Goal: Communication & Community: Share content

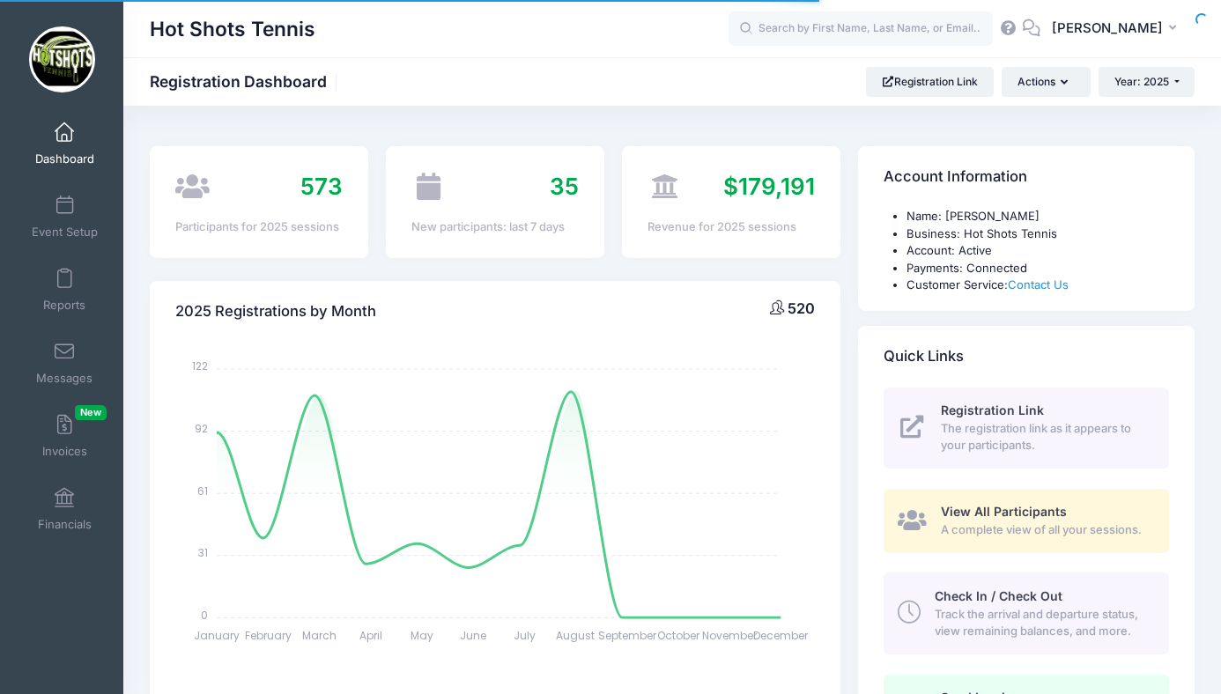
select select
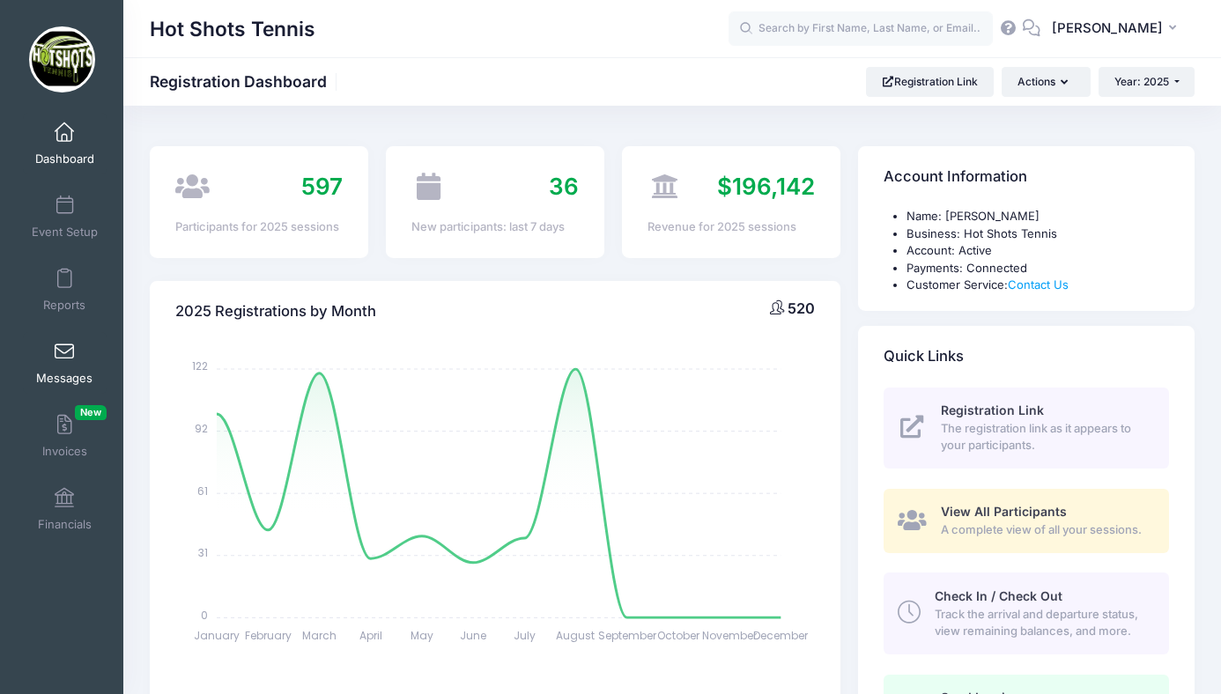
click at [64, 360] on span at bounding box center [64, 352] width 0 height 19
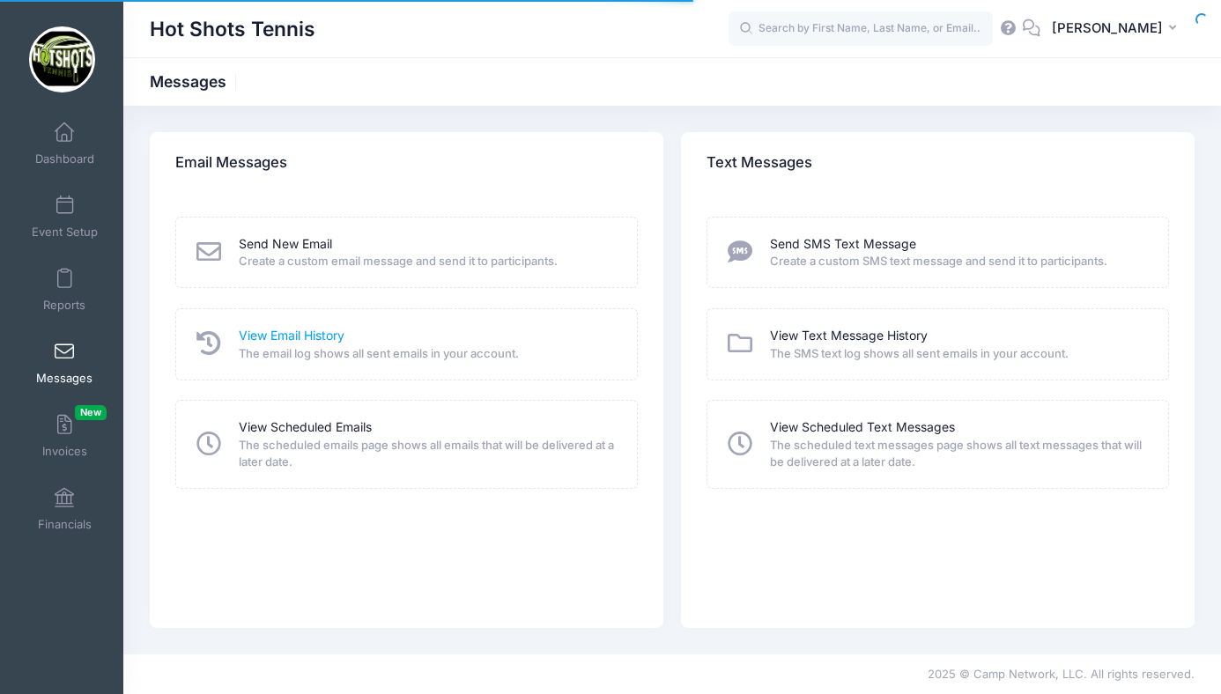
click at [311, 333] on link "View Email History" at bounding box center [292, 336] width 106 height 19
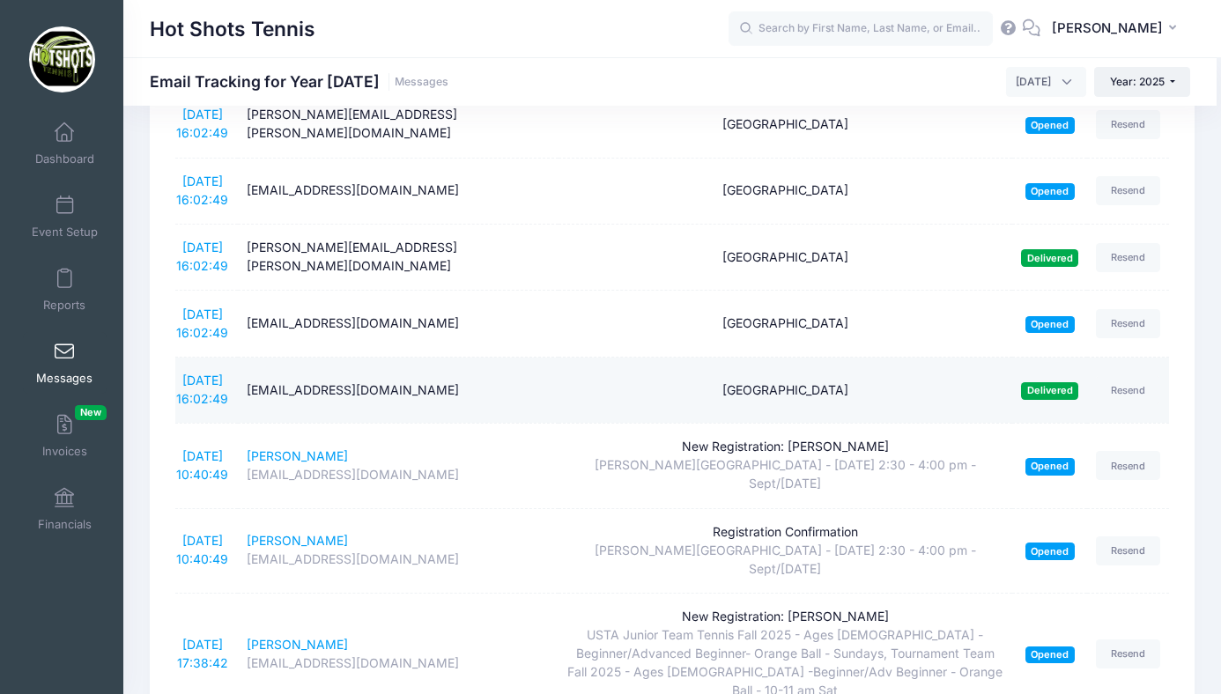
scroll to position [1304, 0]
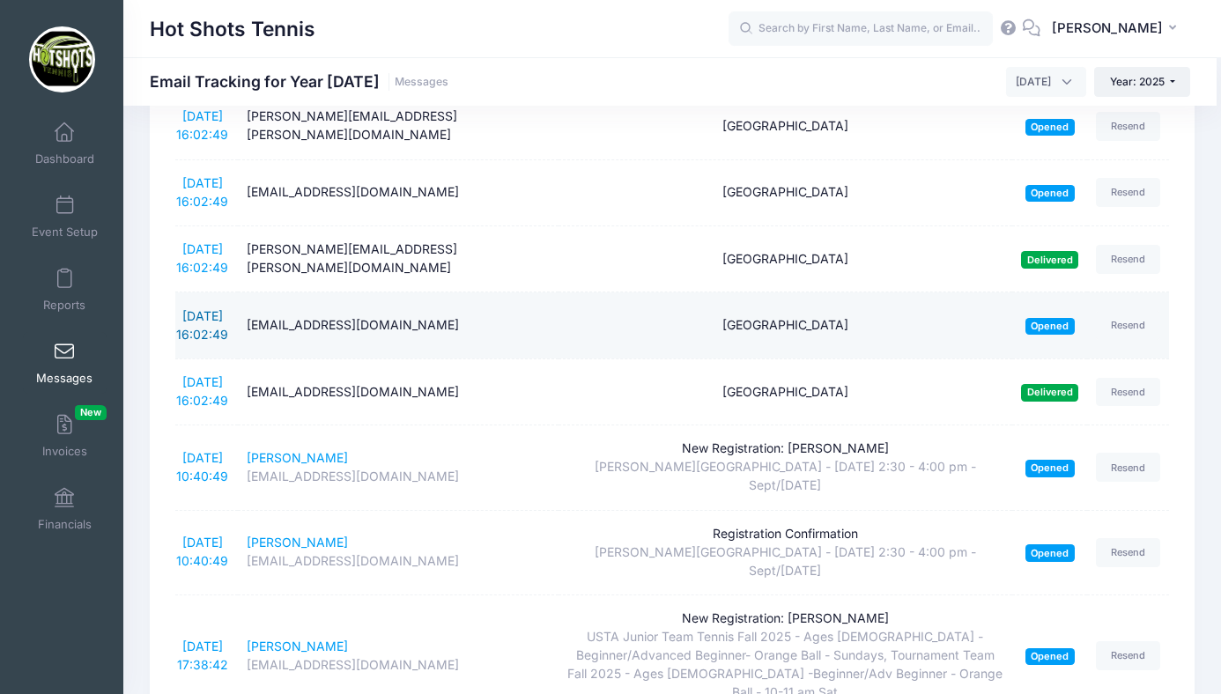
click at [200, 342] on link "8/23/2025 16:02:49" at bounding box center [202, 324] width 52 height 33
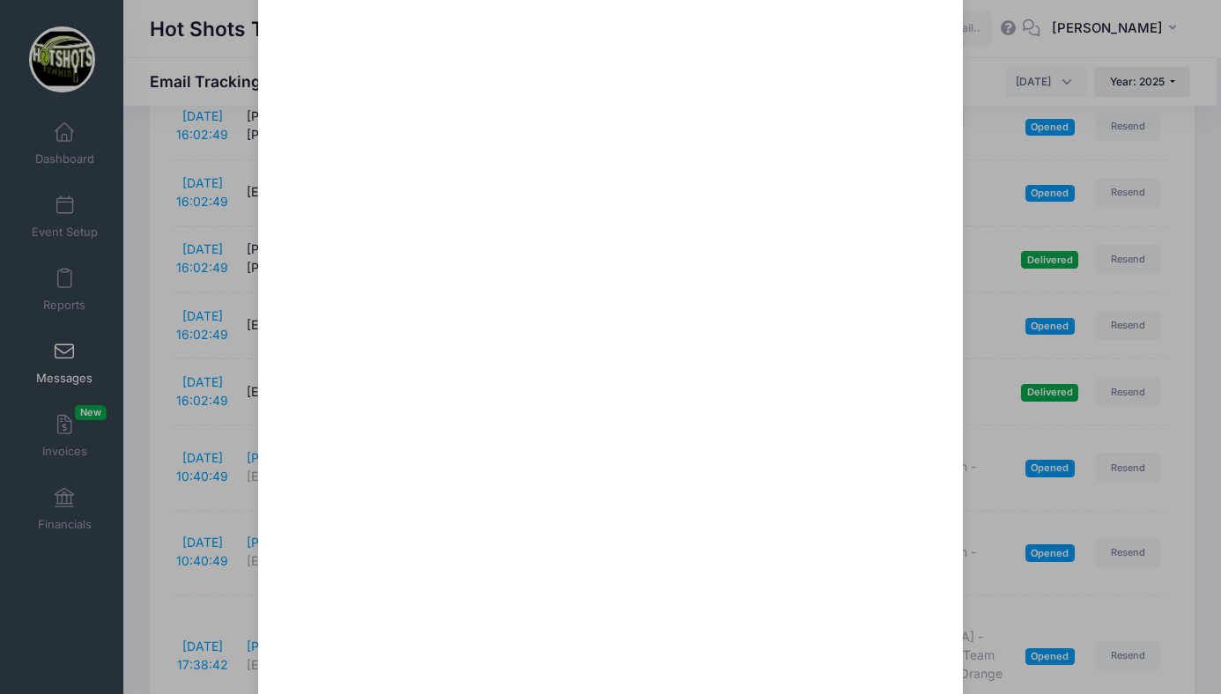
scroll to position [0, 0]
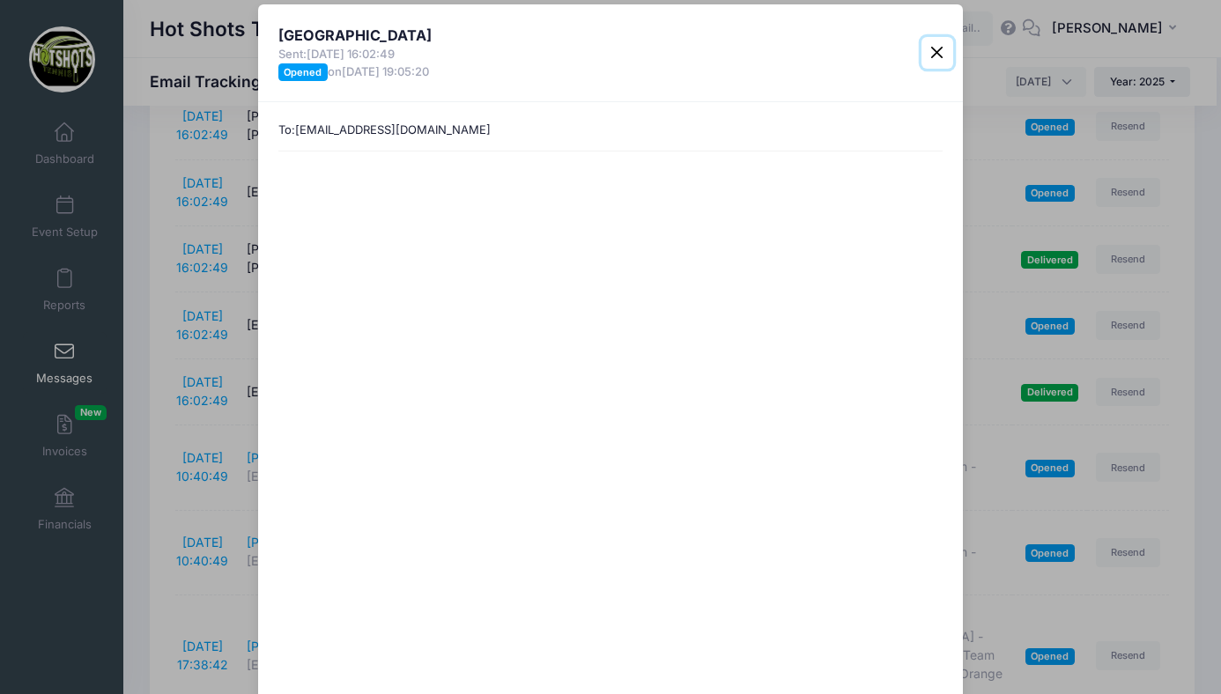
click at [931, 49] on button "Close" at bounding box center [938, 53] width 32 height 32
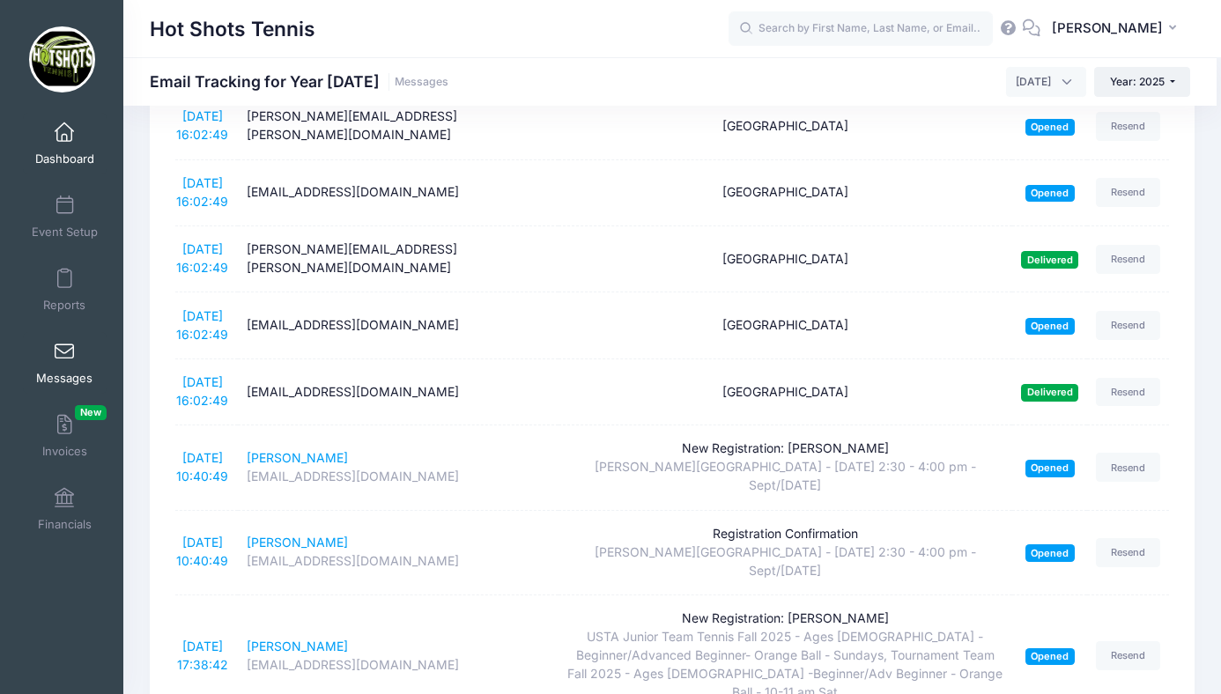
click at [64, 135] on span at bounding box center [64, 132] width 0 height 19
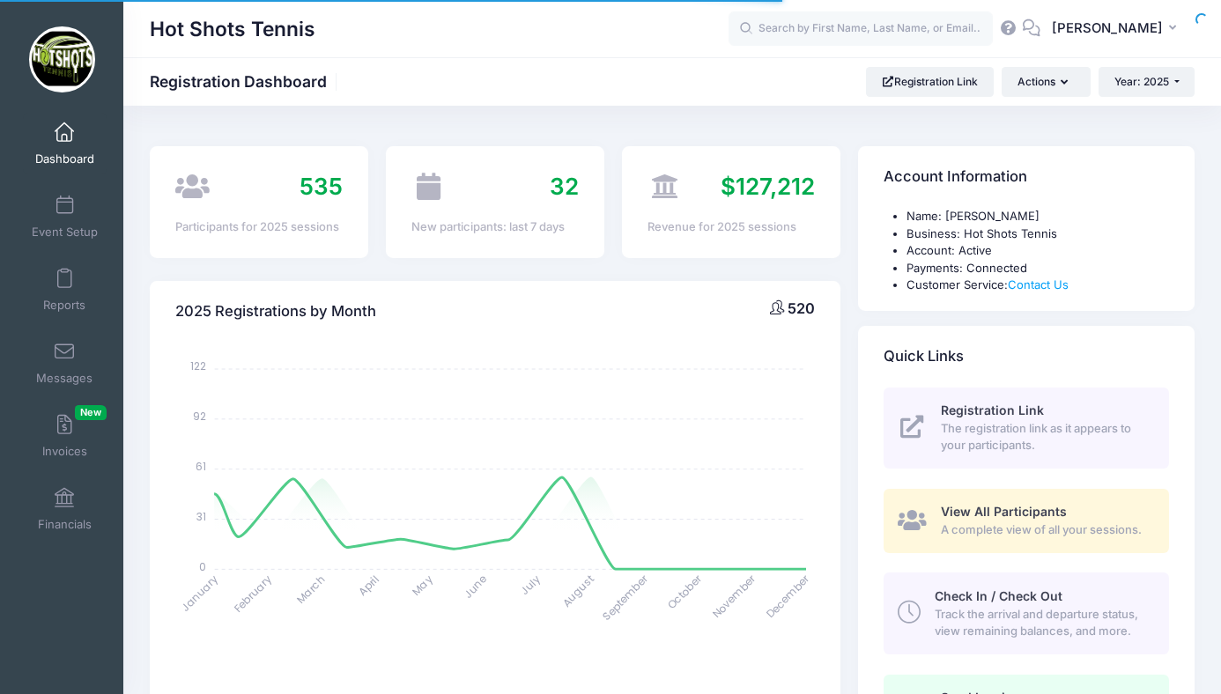
select select
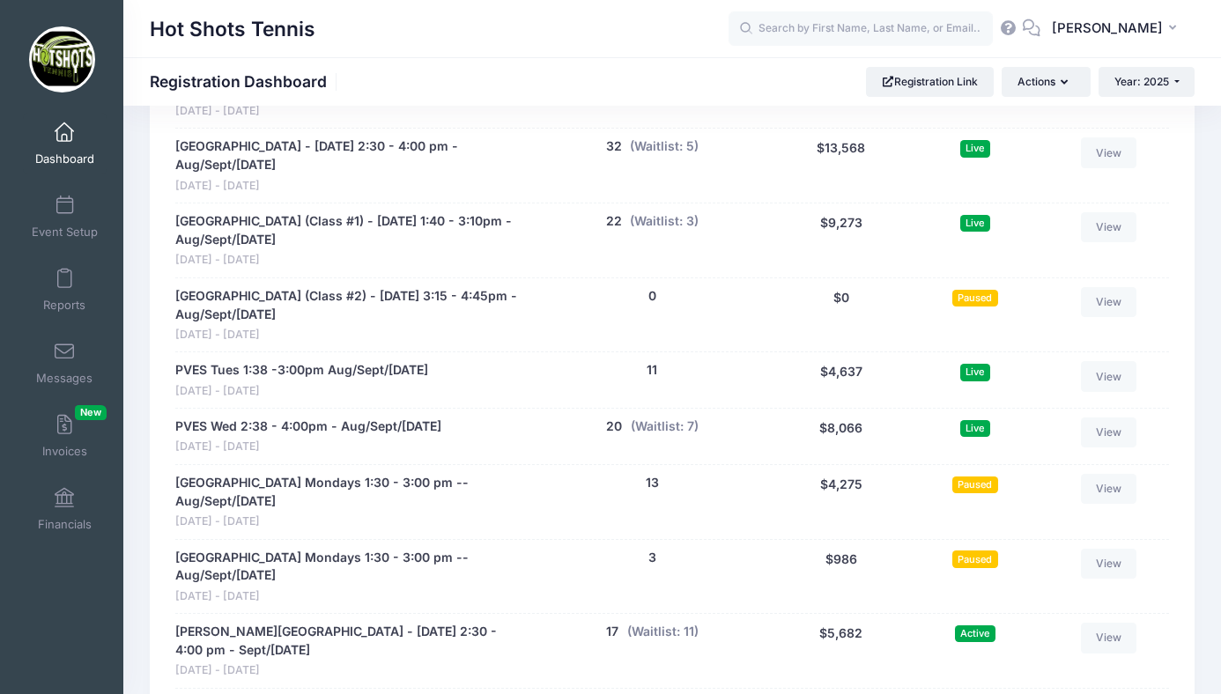
scroll to position [3581, 0]
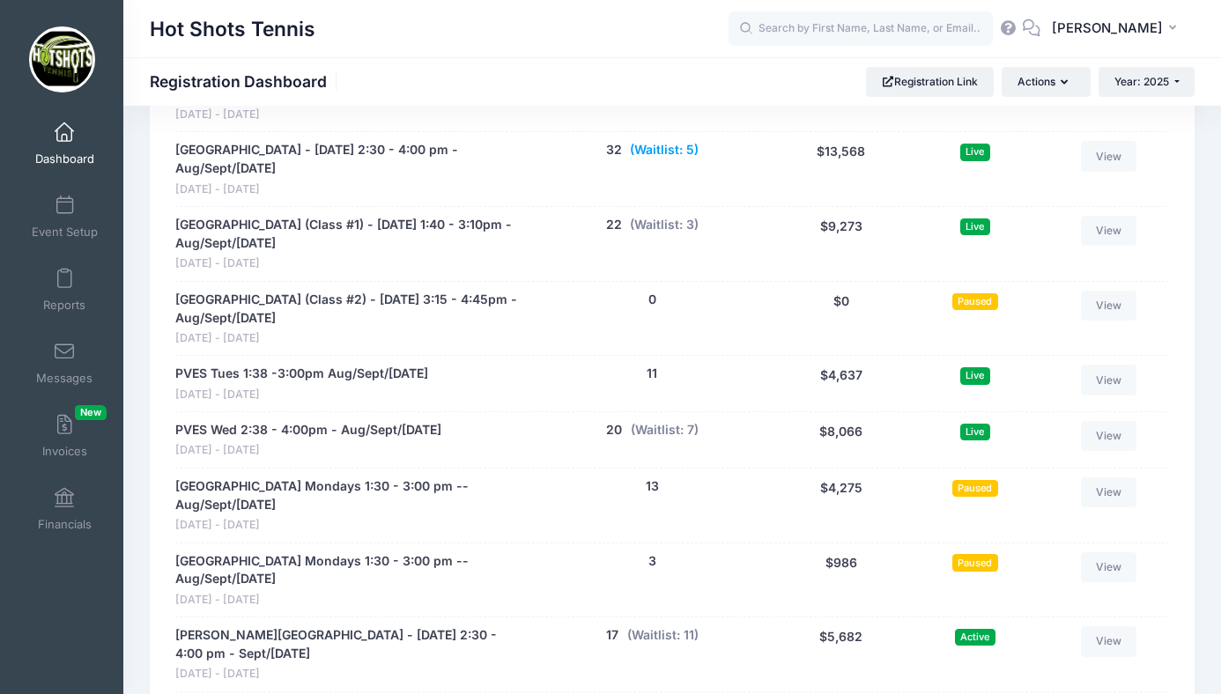
click at [679, 141] on button "(Waitlist: 5)" at bounding box center [664, 150] width 69 height 19
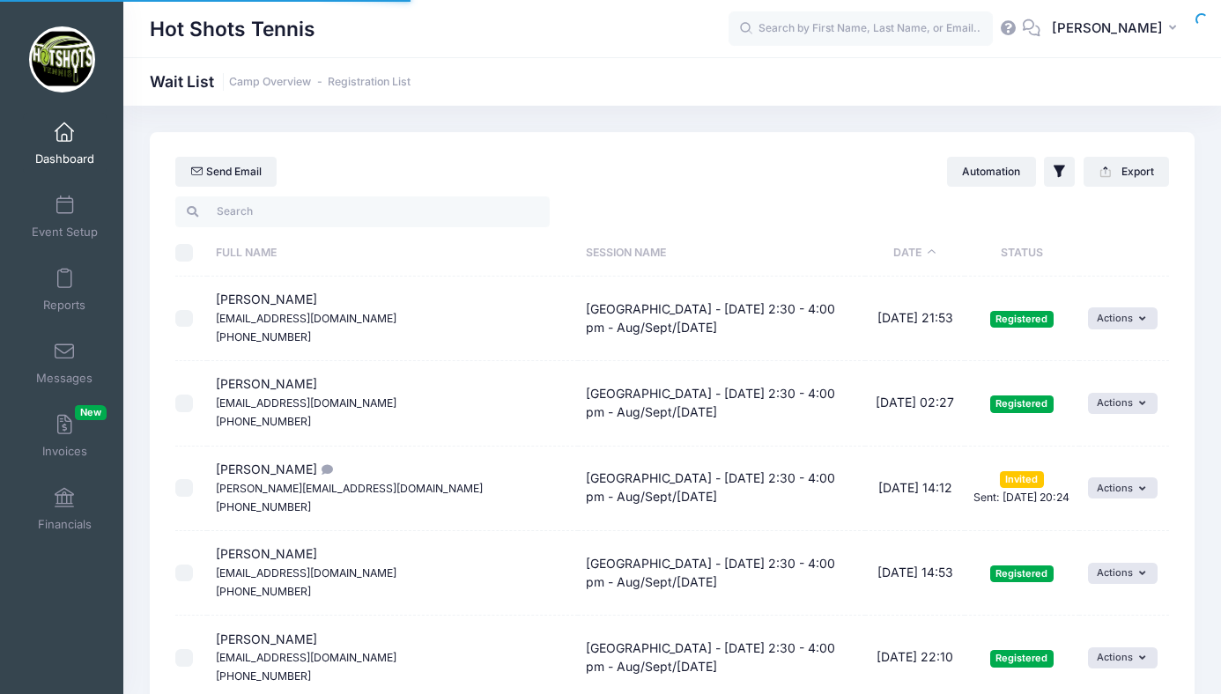
select select "50"
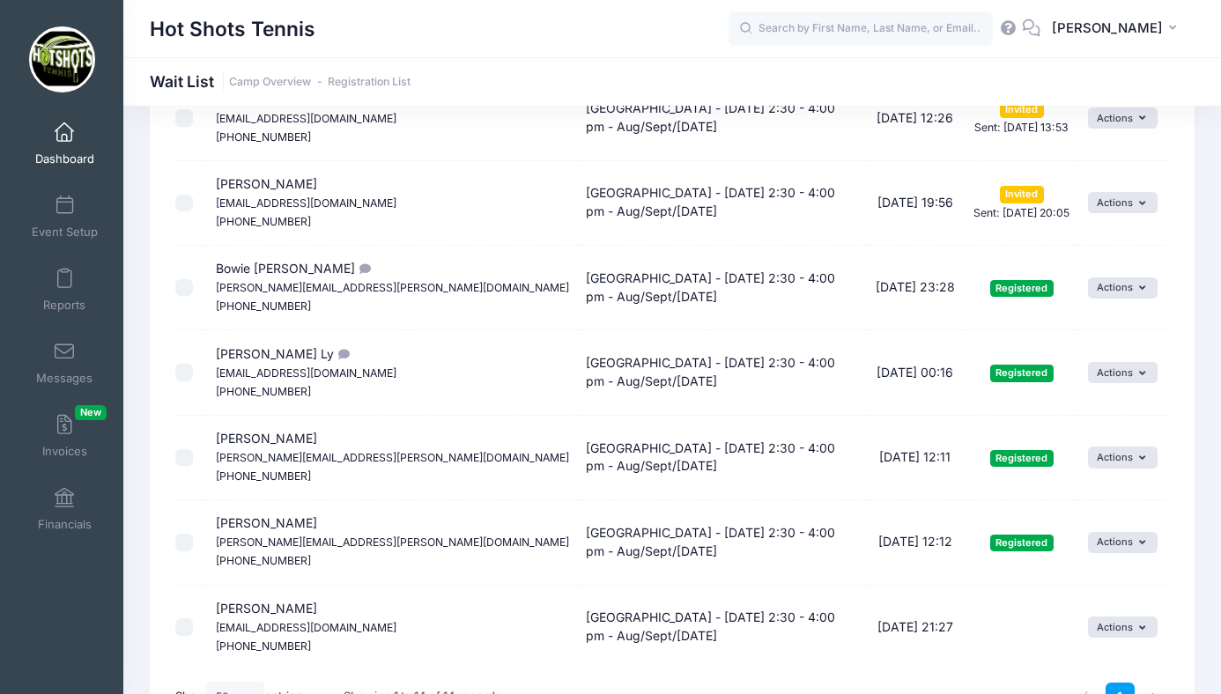
scroll to position [915, 0]
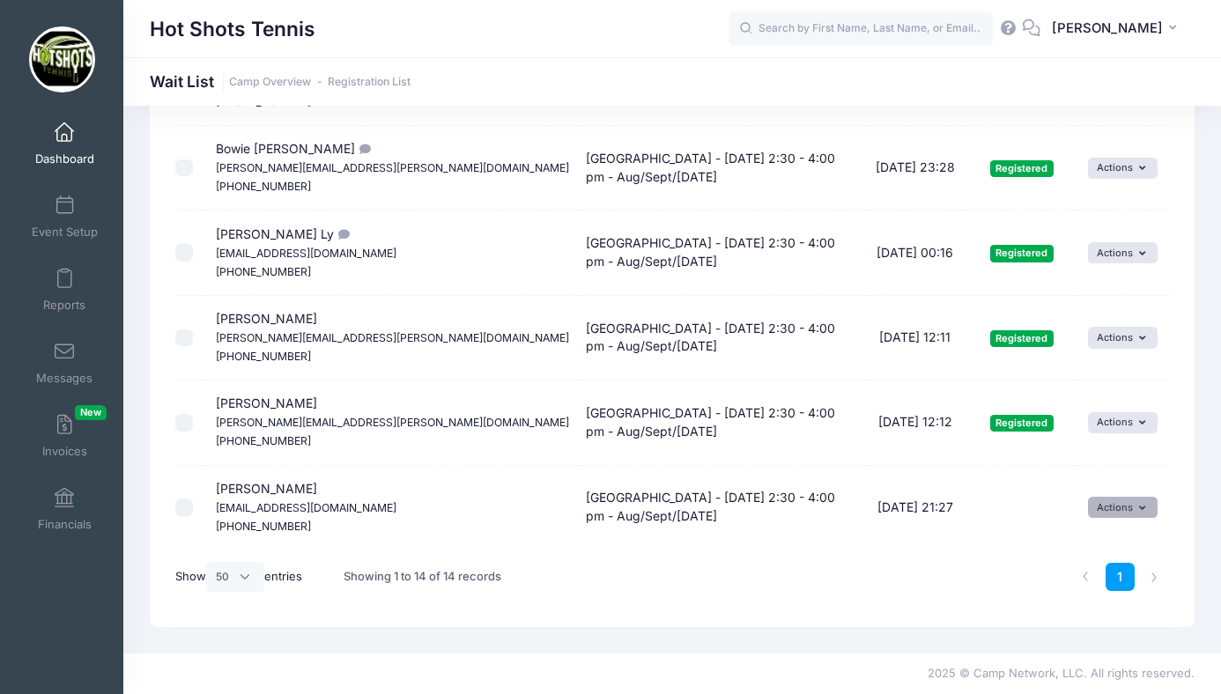
click at [1108, 501] on button "Actions" at bounding box center [1123, 507] width 70 height 21
click at [1096, 543] on link "Invite" at bounding box center [1106, 546] width 77 height 33
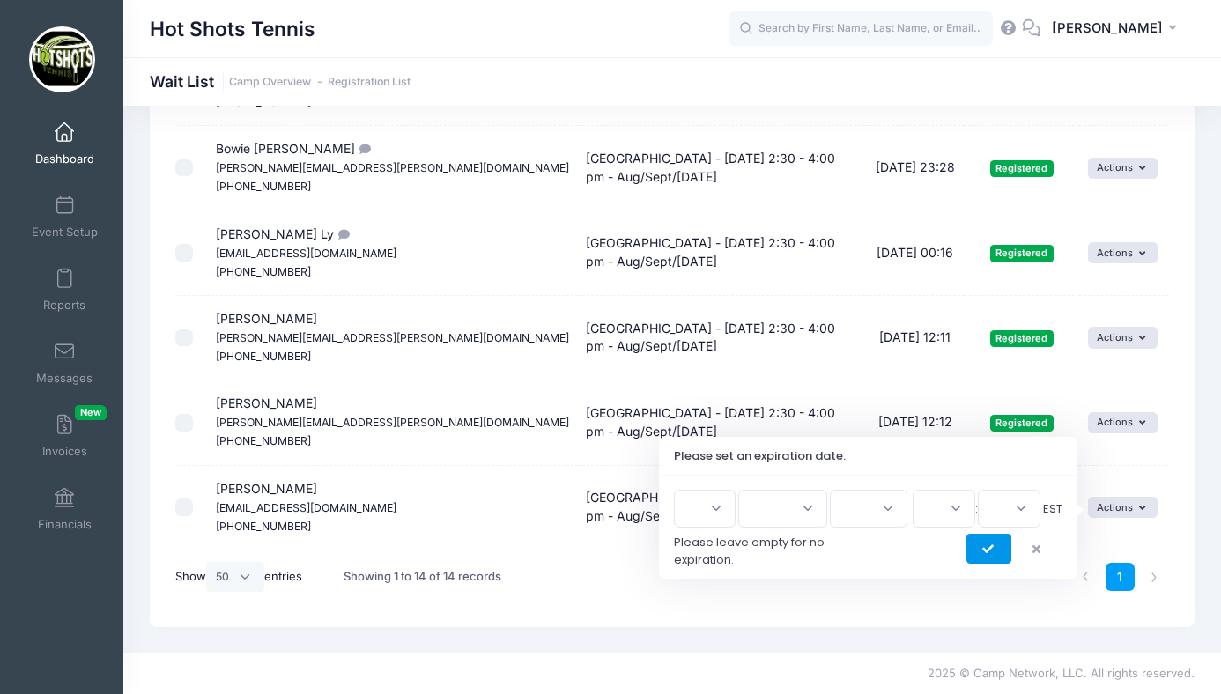
click at [1004, 545] on button "submit" at bounding box center [989, 549] width 45 height 30
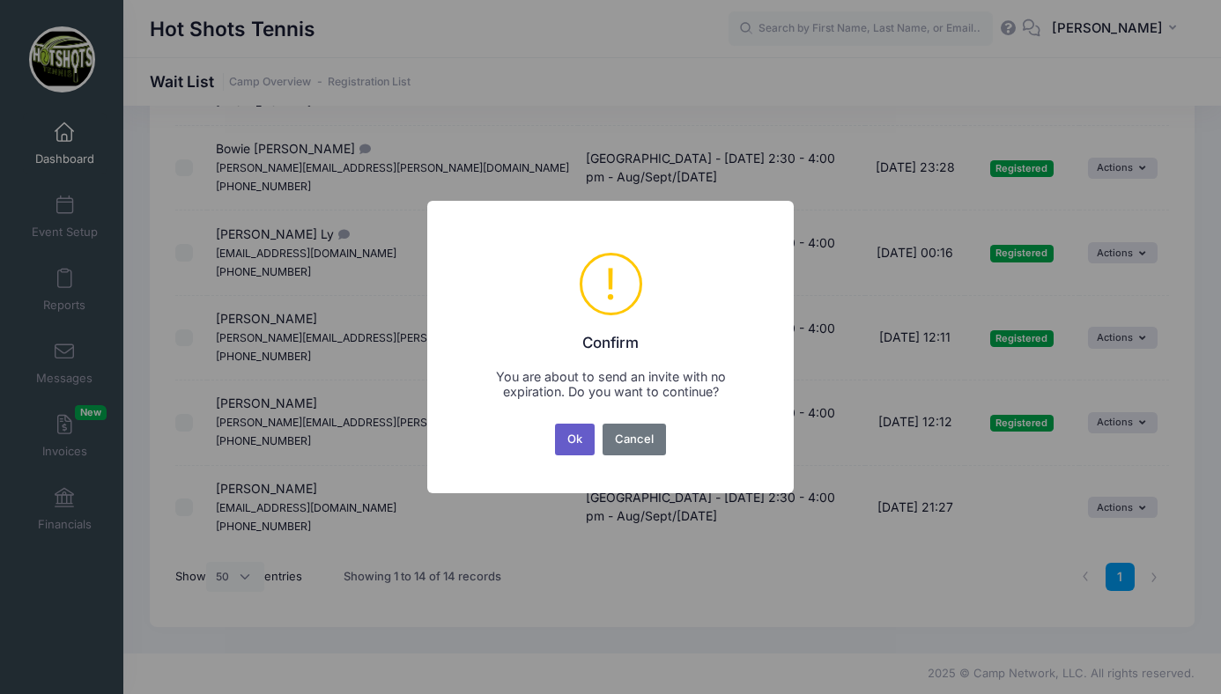
click at [572, 436] on button "Ok" at bounding box center [575, 440] width 41 height 32
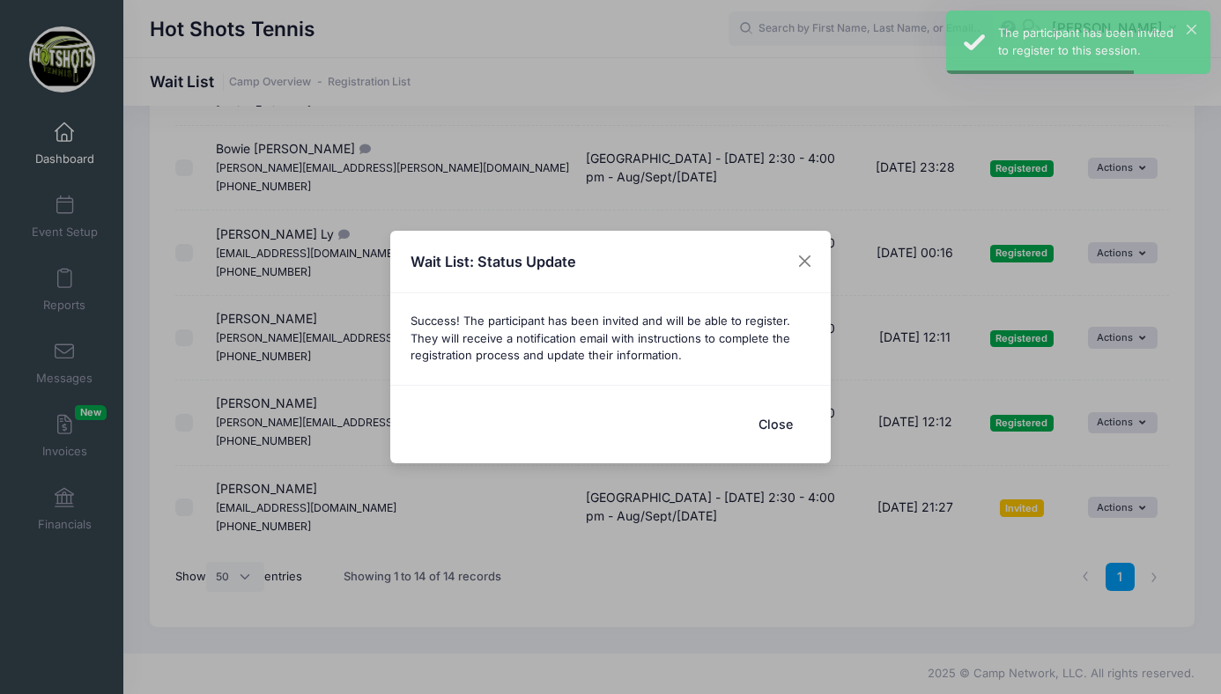
click at [771, 417] on button "Close" at bounding box center [775, 424] width 70 height 38
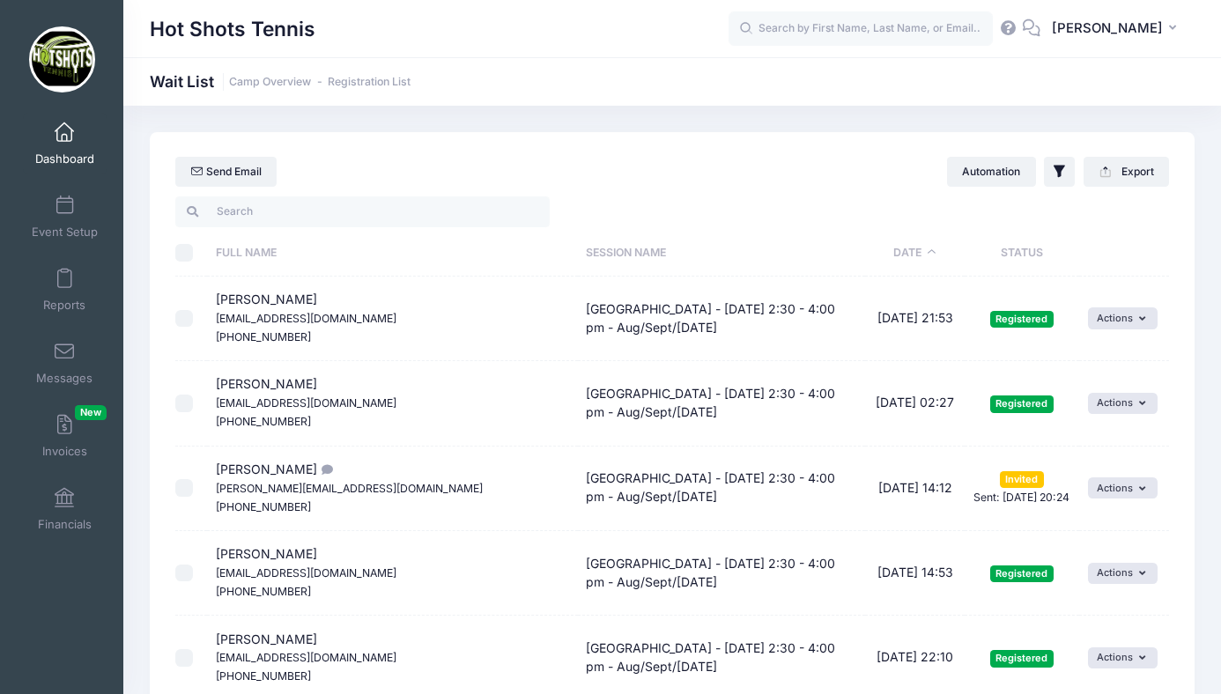
click at [64, 139] on span at bounding box center [64, 132] width 0 height 19
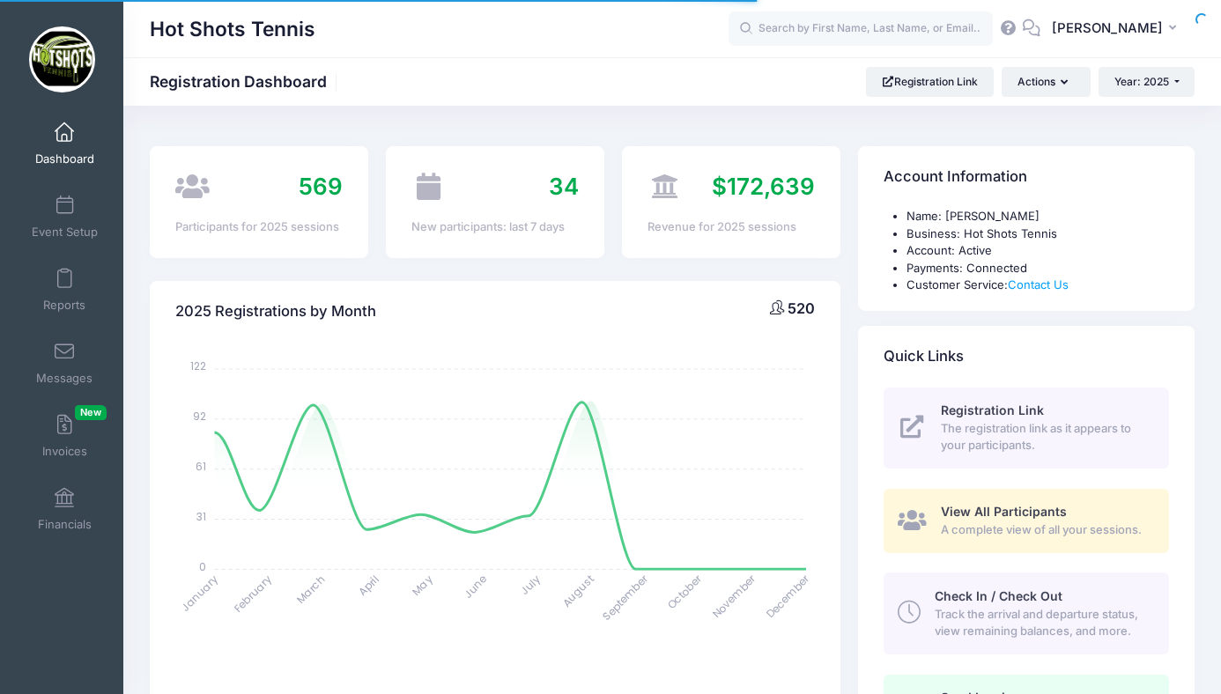
select select
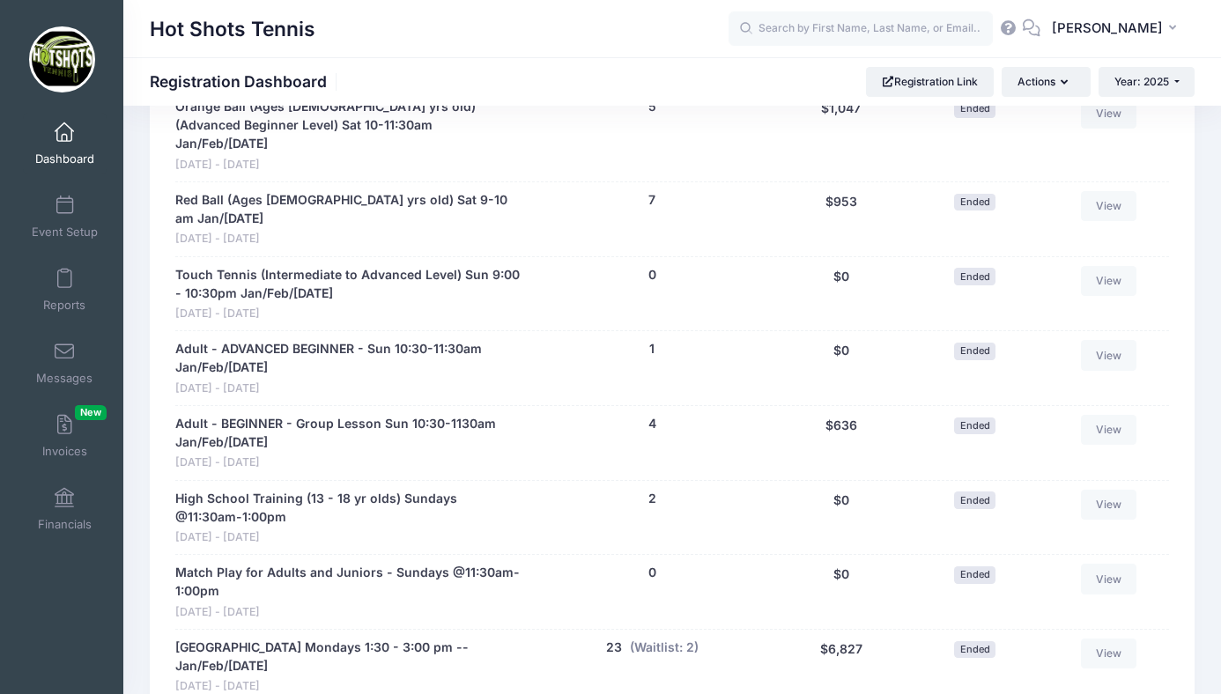
scroll to position [1066, 0]
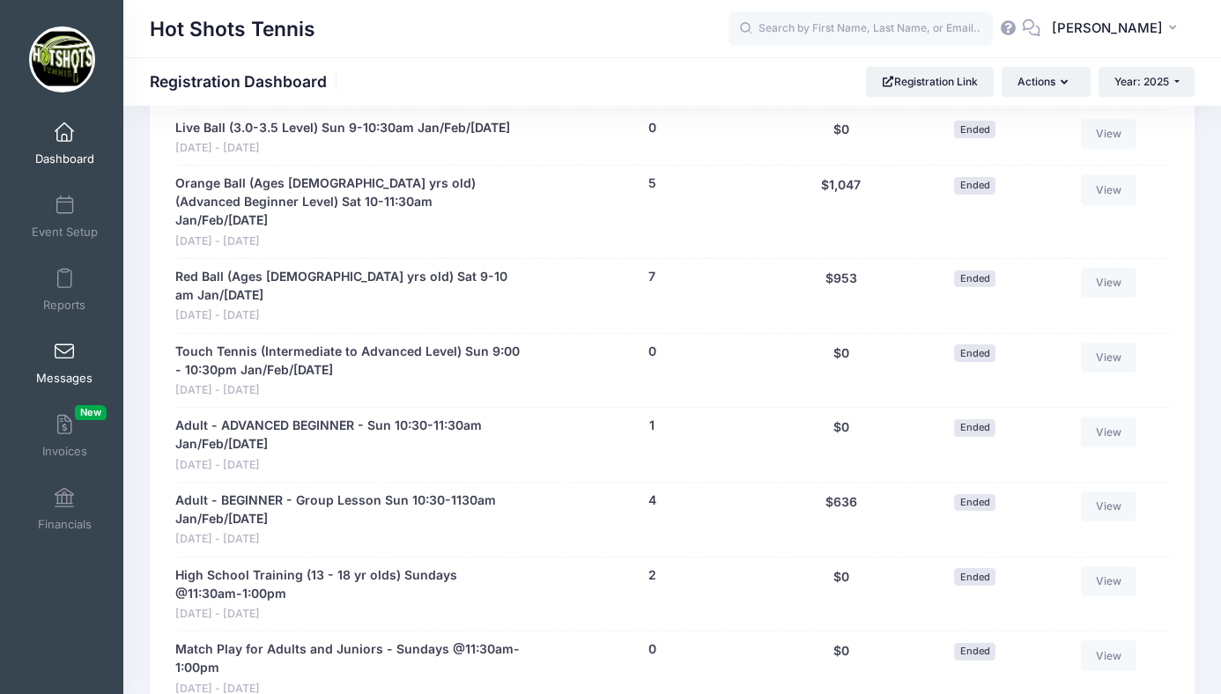
click at [64, 349] on span at bounding box center [64, 352] width 0 height 19
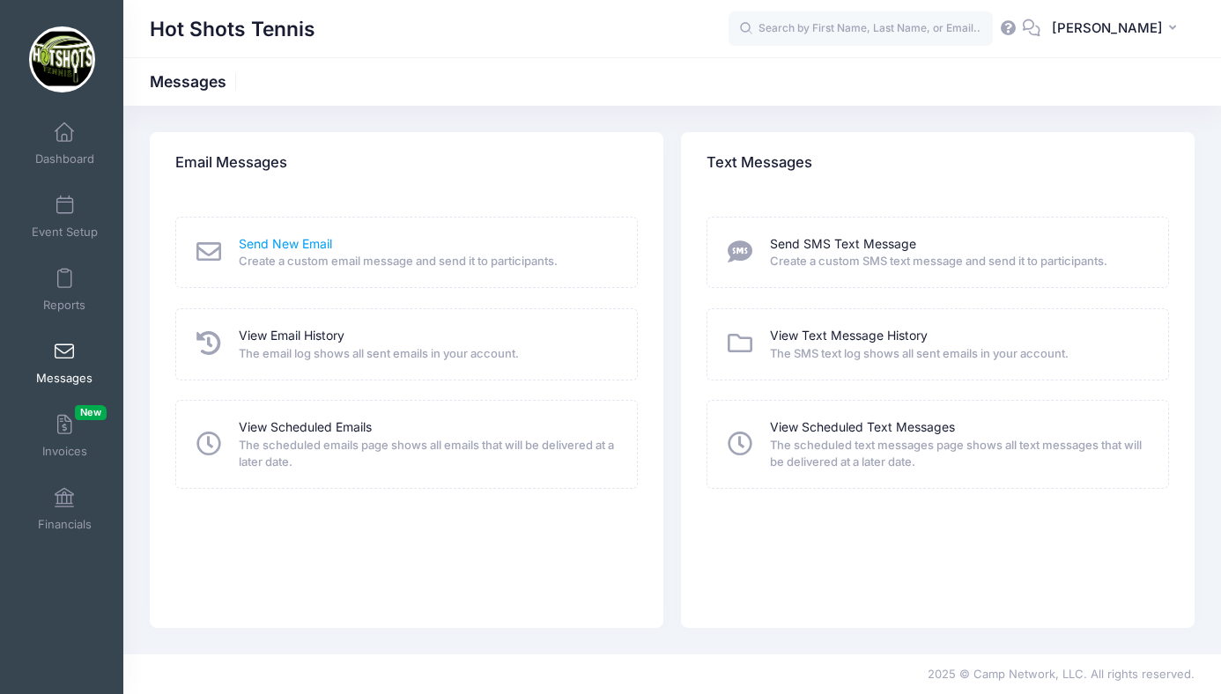
click at [278, 238] on link "Send New Email" at bounding box center [285, 244] width 93 height 19
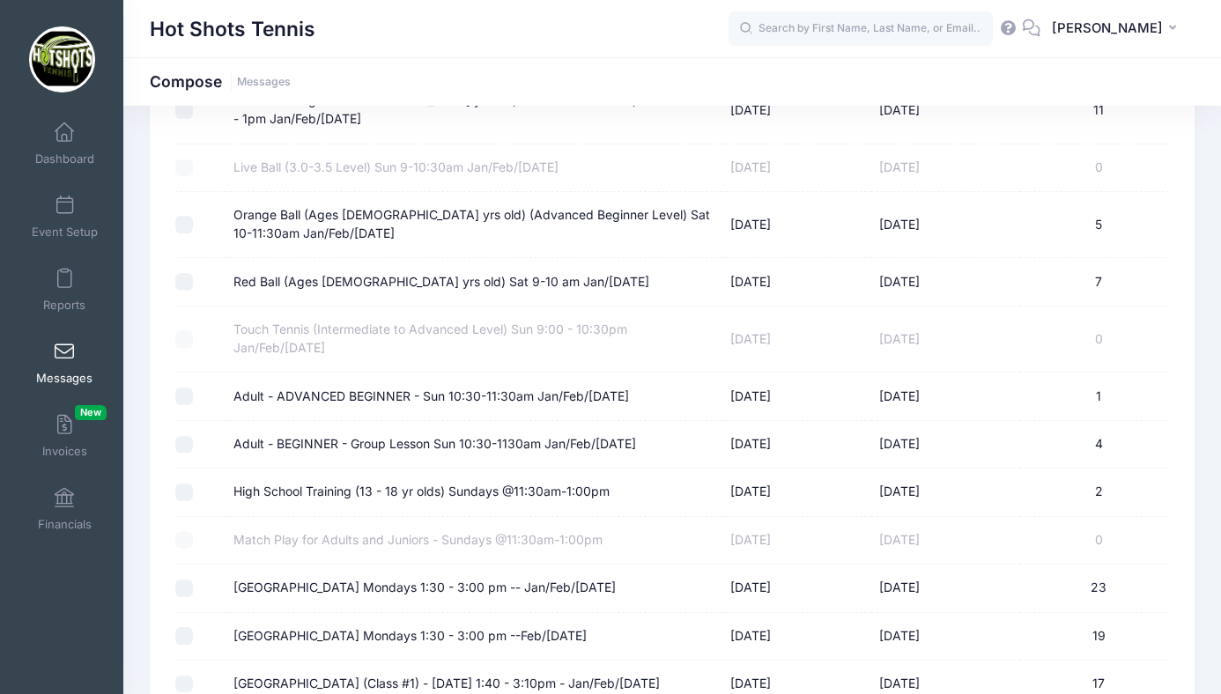
scroll to position [258, 0]
click at [398, 281] on label "Red Ball (Ages 5-6 yrs old) Sat 9-10 am Jan/Feb 2025" at bounding box center [442, 281] width 416 height 19
click at [193, 281] on input "Red Ball (Ages [DEMOGRAPHIC_DATA] yrs old) Sat 9-10 am Jan/[DATE]" at bounding box center [184, 281] width 18 height 18
checkbox input "true"
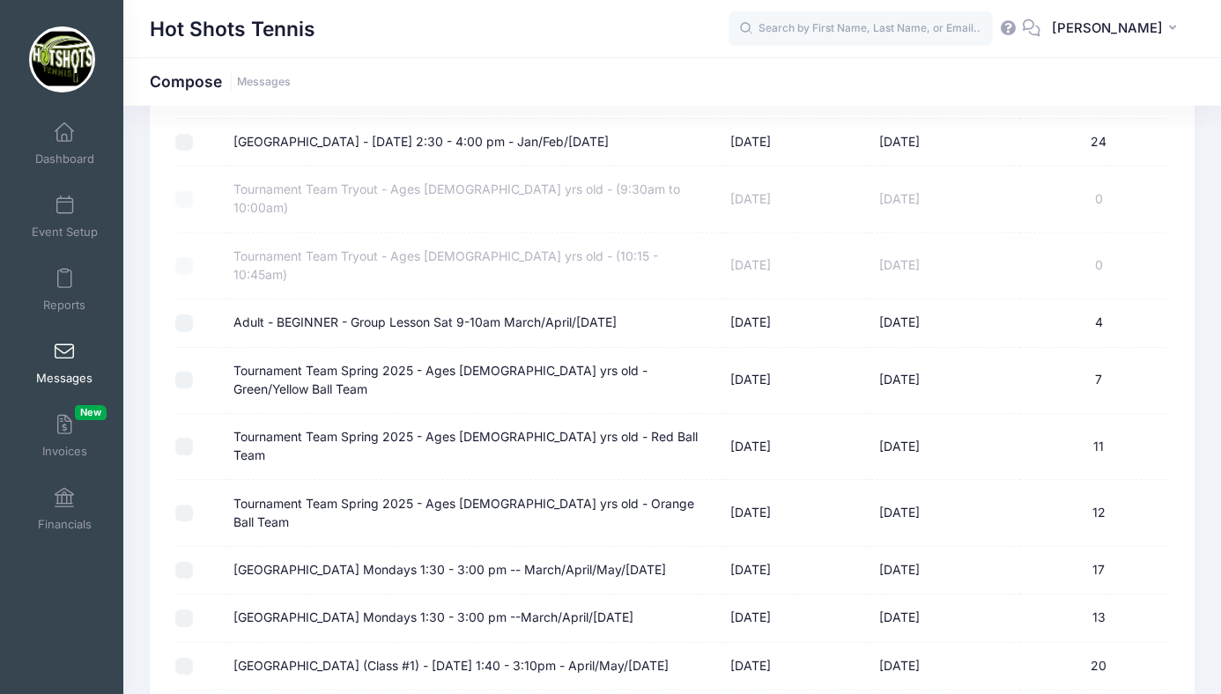
scroll to position [985, 0]
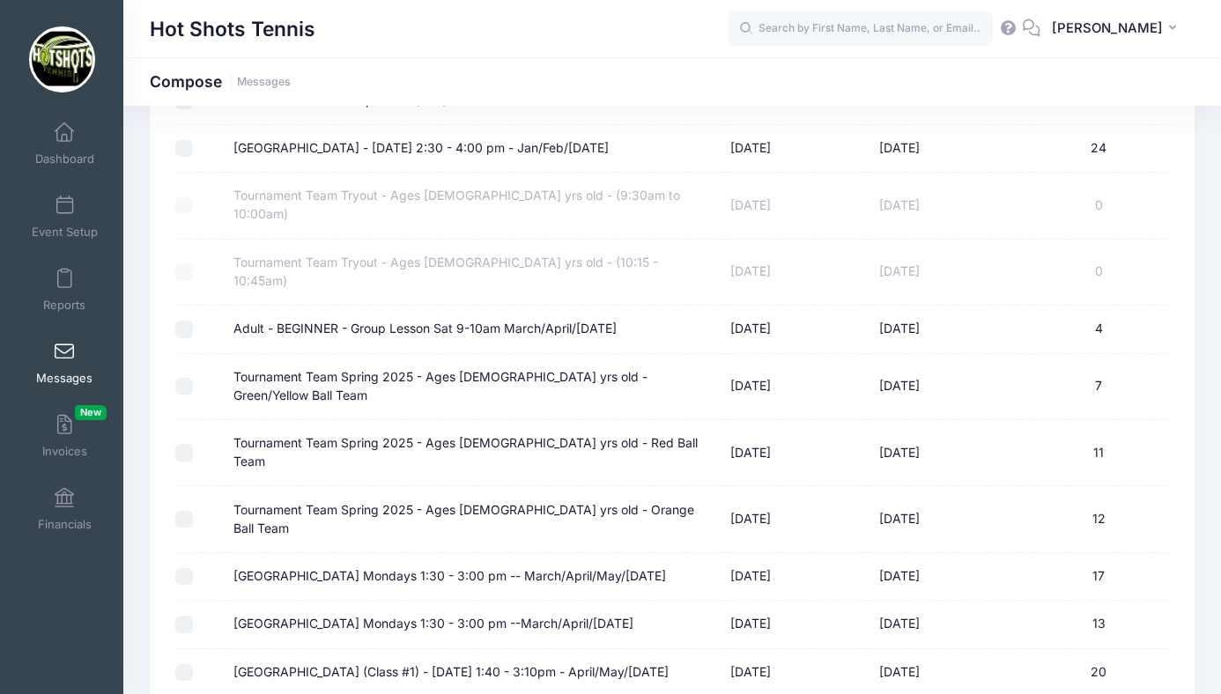
click at [482, 434] on label "Tournament Team Spring 2025 - Ages [DEMOGRAPHIC_DATA] yrs old - Red Ball Team" at bounding box center [473, 452] width 479 height 37
click at [193, 444] on input "Tournament Team Spring 2025 - Ages [DEMOGRAPHIC_DATA] yrs old - Red Ball Team" at bounding box center [184, 453] width 18 height 18
checkbox input "true"
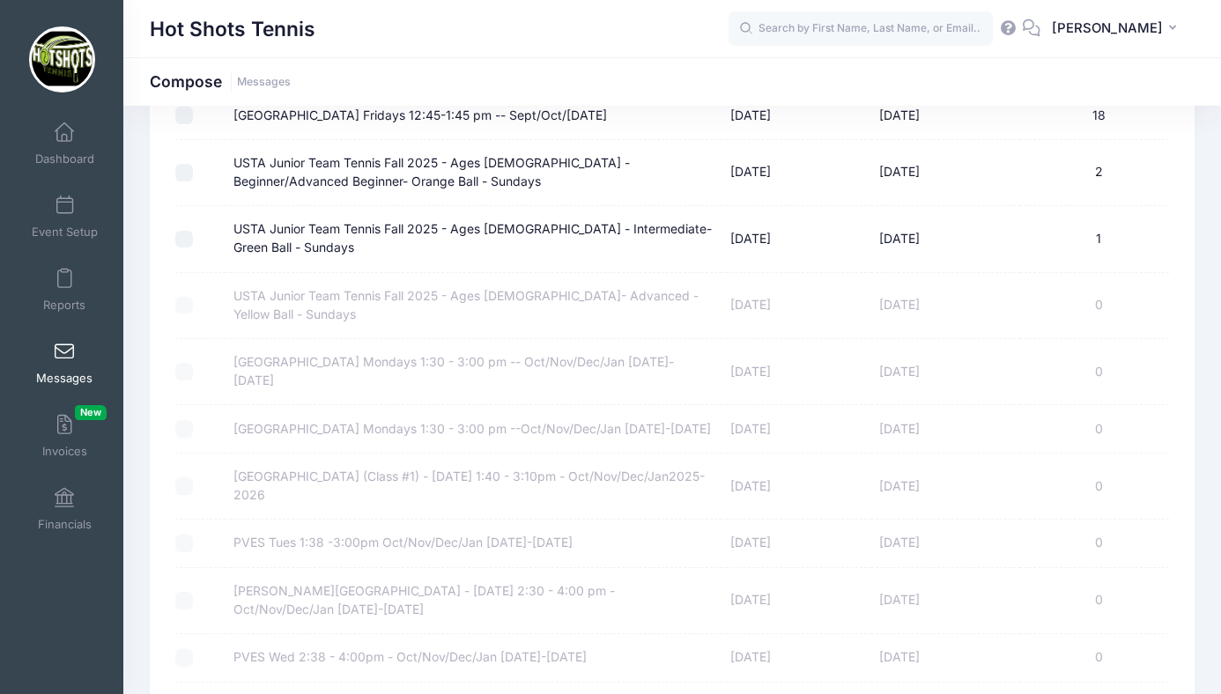
scroll to position [2869, 0]
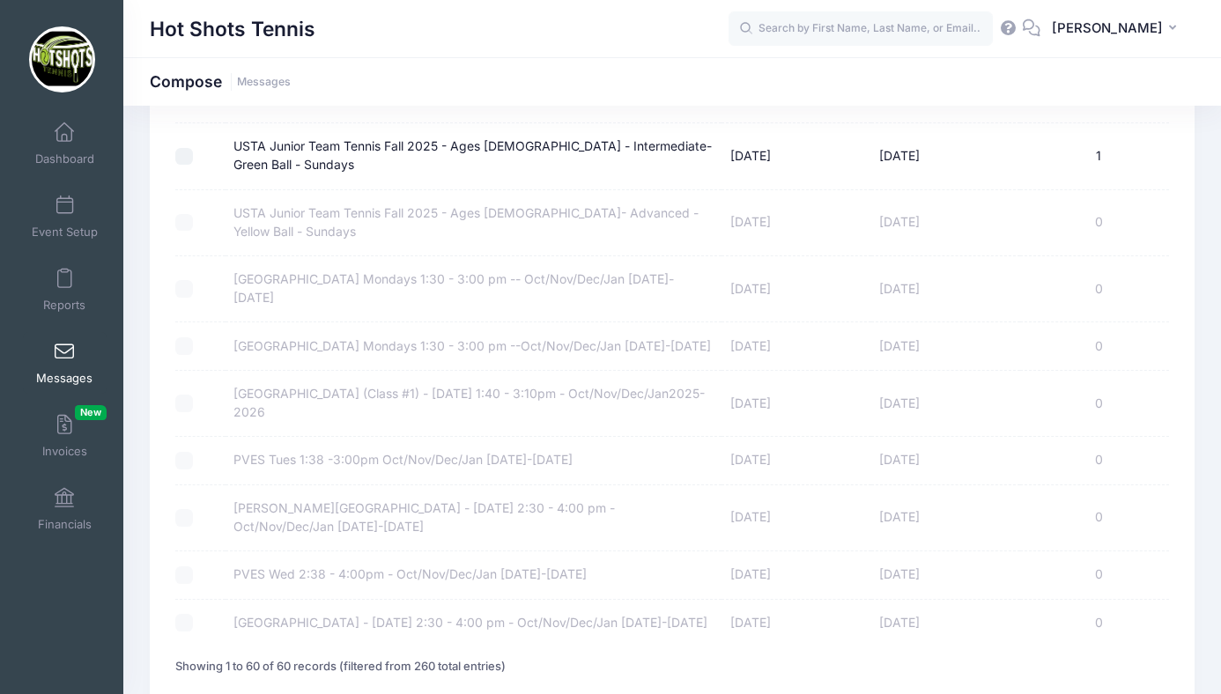
select select "50"
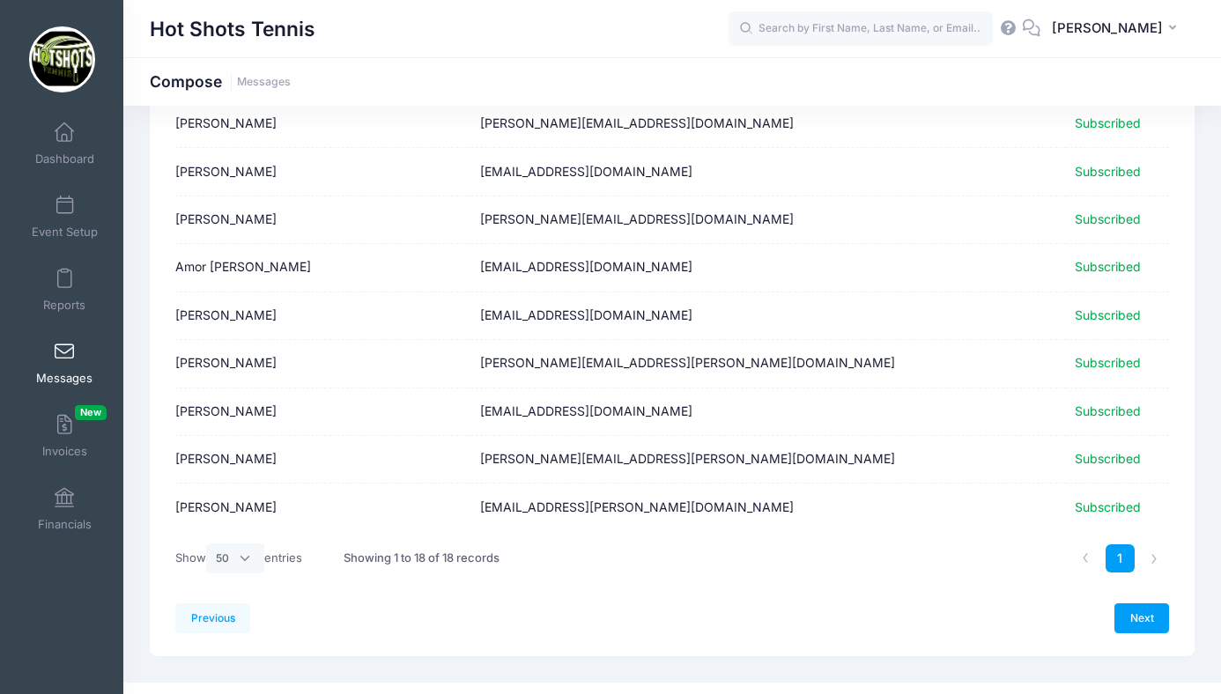
scroll to position [624, 0]
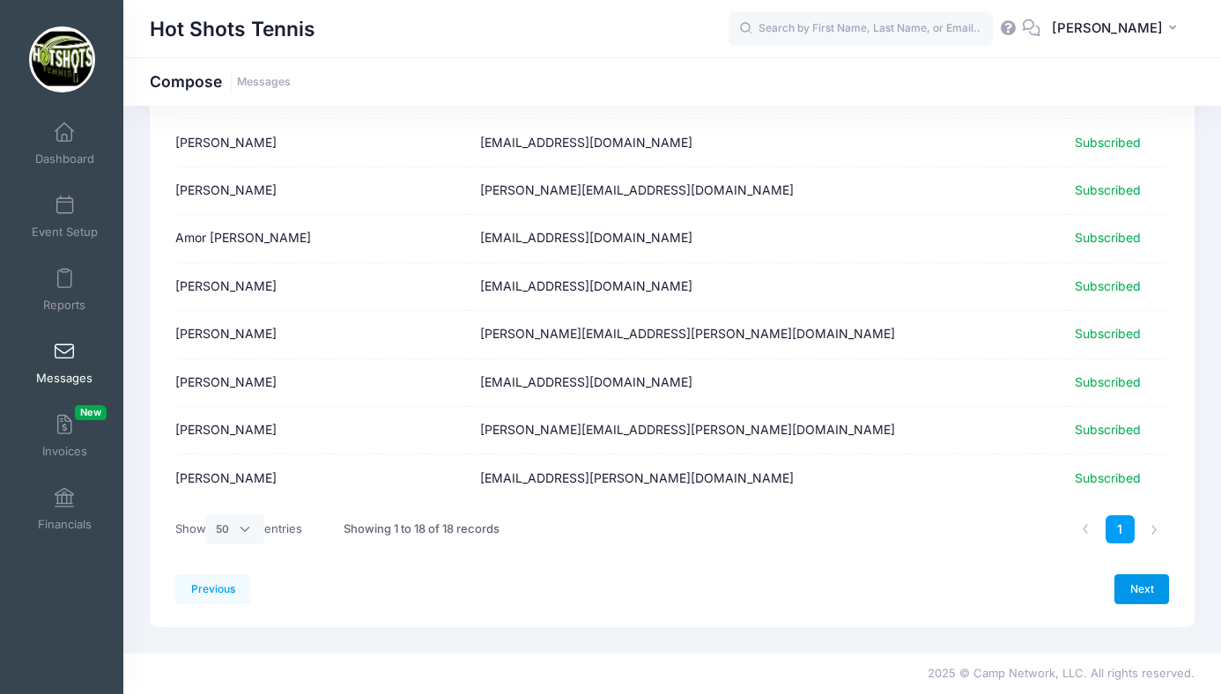
click at [1139, 582] on link "Next" at bounding box center [1142, 590] width 55 height 30
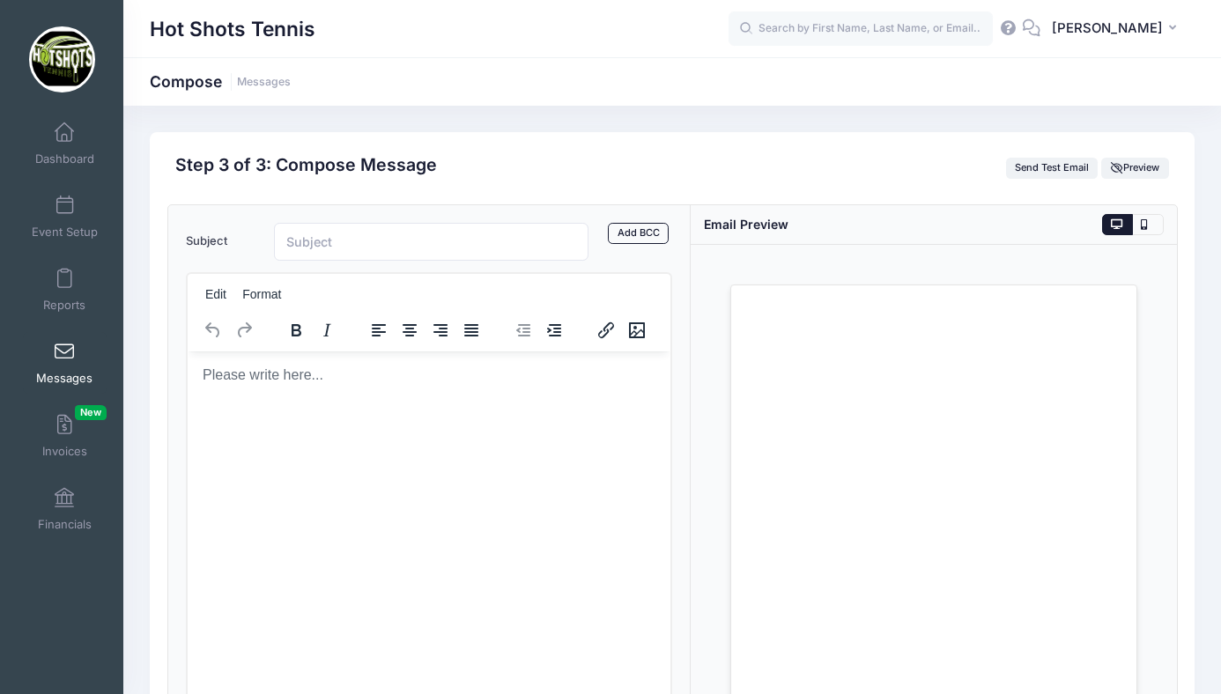
scroll to position [0, 0]
click at [338, 398] on html at bounding box center [428, 375] width 483 height 48
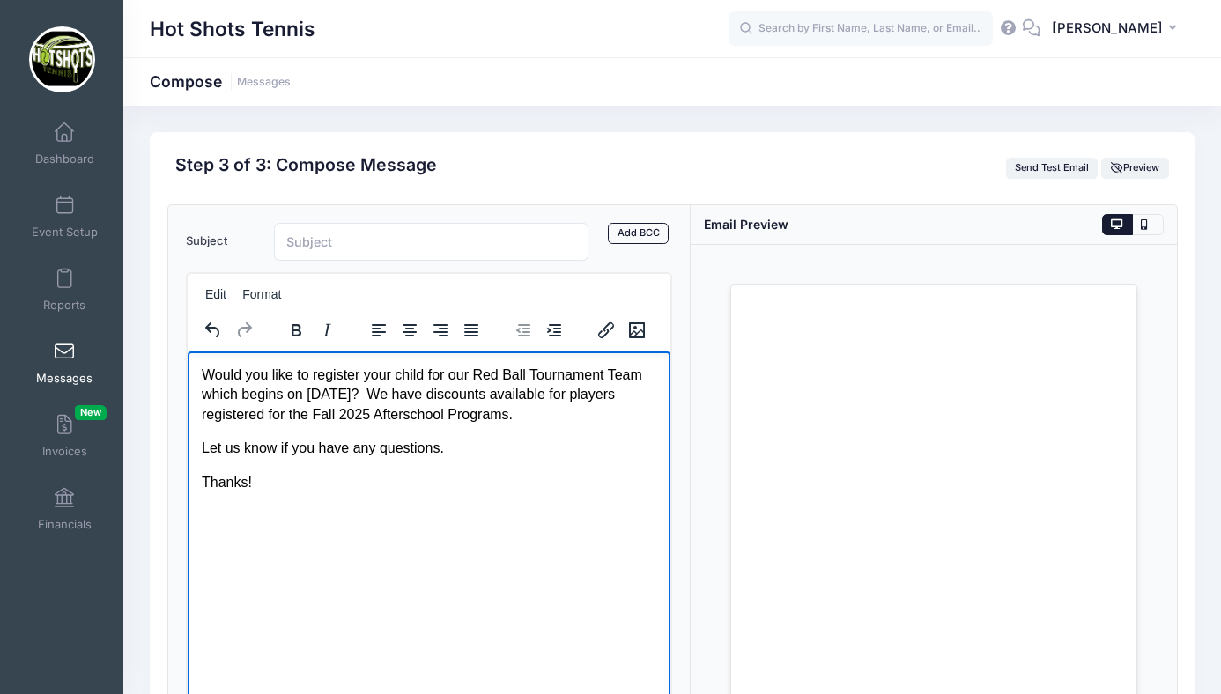
click at [198, 370] on html "Would you like to register your child for our Red Ball Tournament Team which be…" at bounding box center [428, 428] width 483 height 155
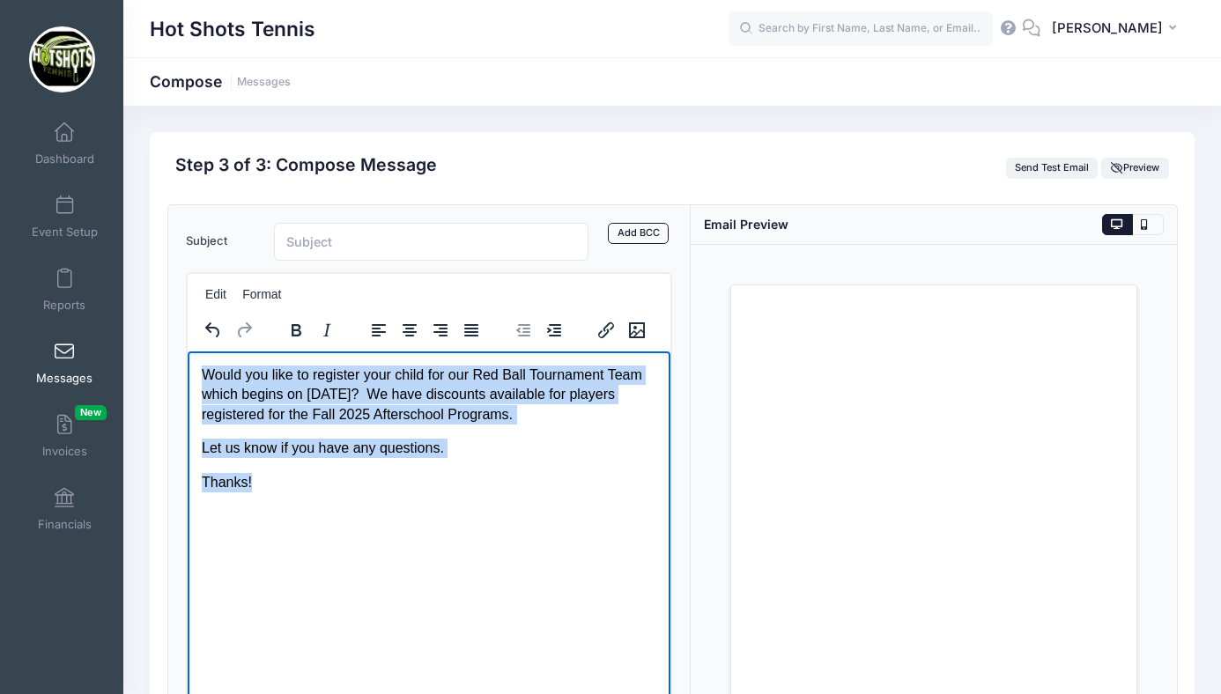
drag, startPoint x: 200, startPoint y: 370, endPoint x: 296, endPoint y: 486, distance: 150.2
click at [296, 486] on body "Would you like to register your child for our Red Ball Tournament Team which be…" at bounding box center [428, 428] width 455 height 127
copy body "Would you like to register your child for our Red Ball Tournament Team which be…"
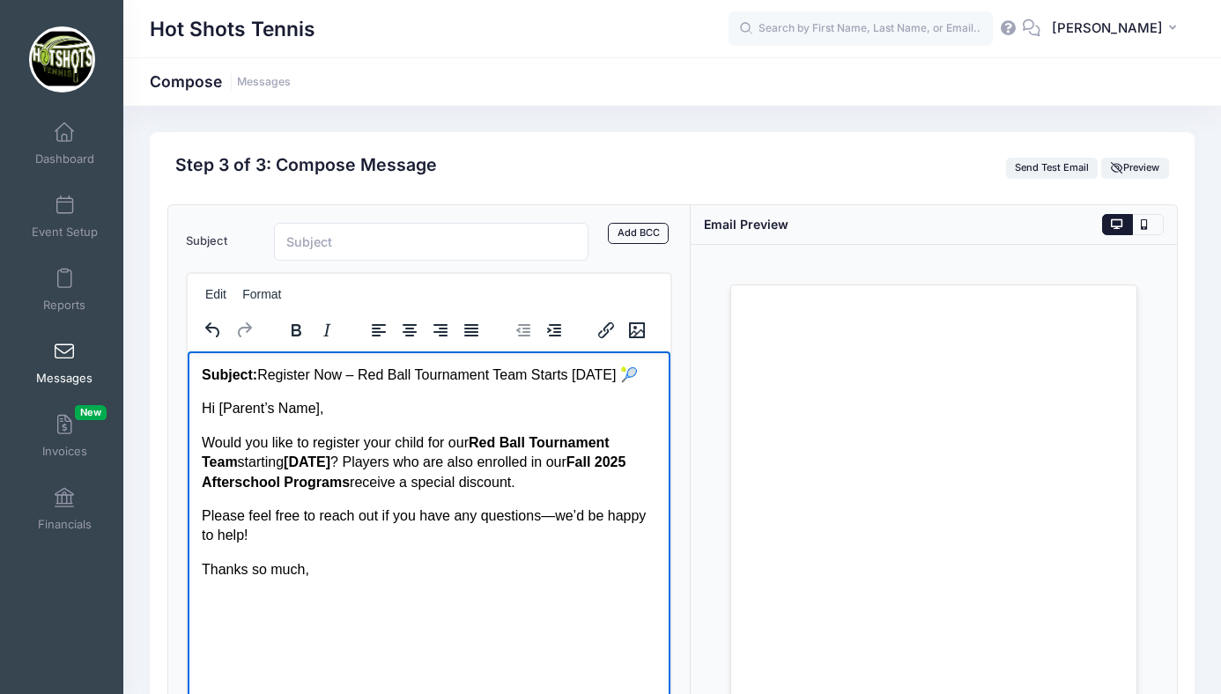
click at [320, 409] on p "Hi [Parent’s Name]," at bounding box center [428, 407] width 455 height 19
click at [314, 574] on p "Thanks so much," at bounding box center [428, 569] width 455 height 19
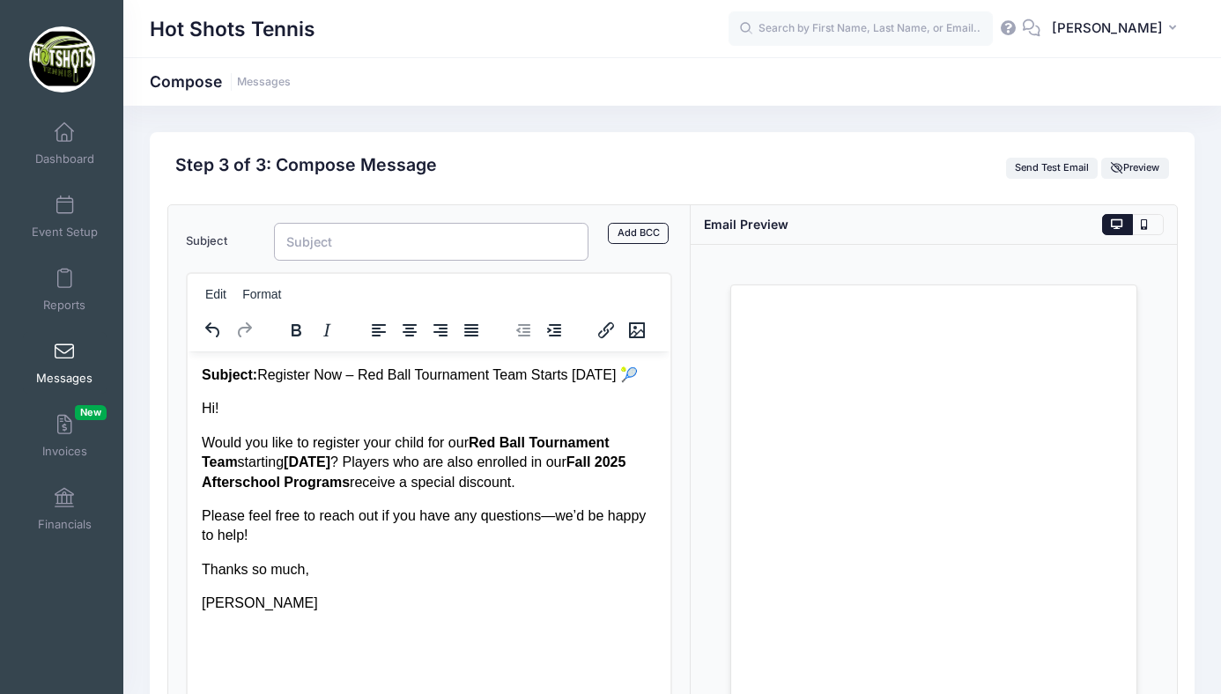
click at [338, 251] on input "Subject" at bounding box center [431, 242] width 315 height 38
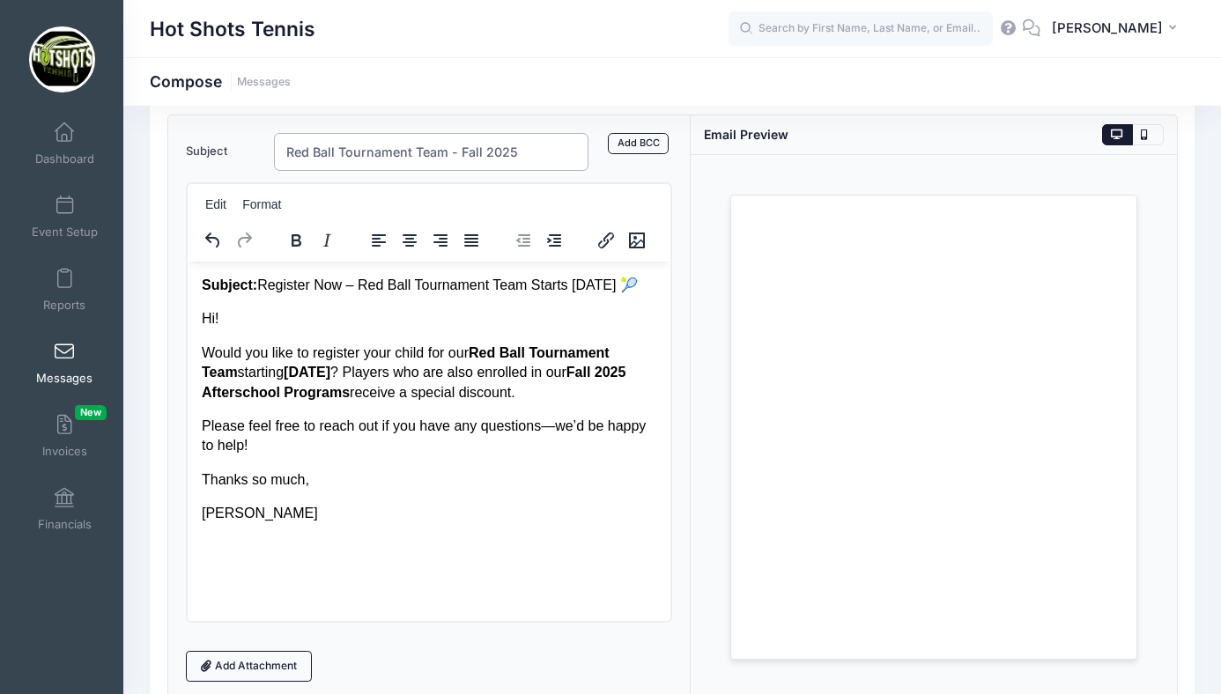
scroll to position [85, 0]
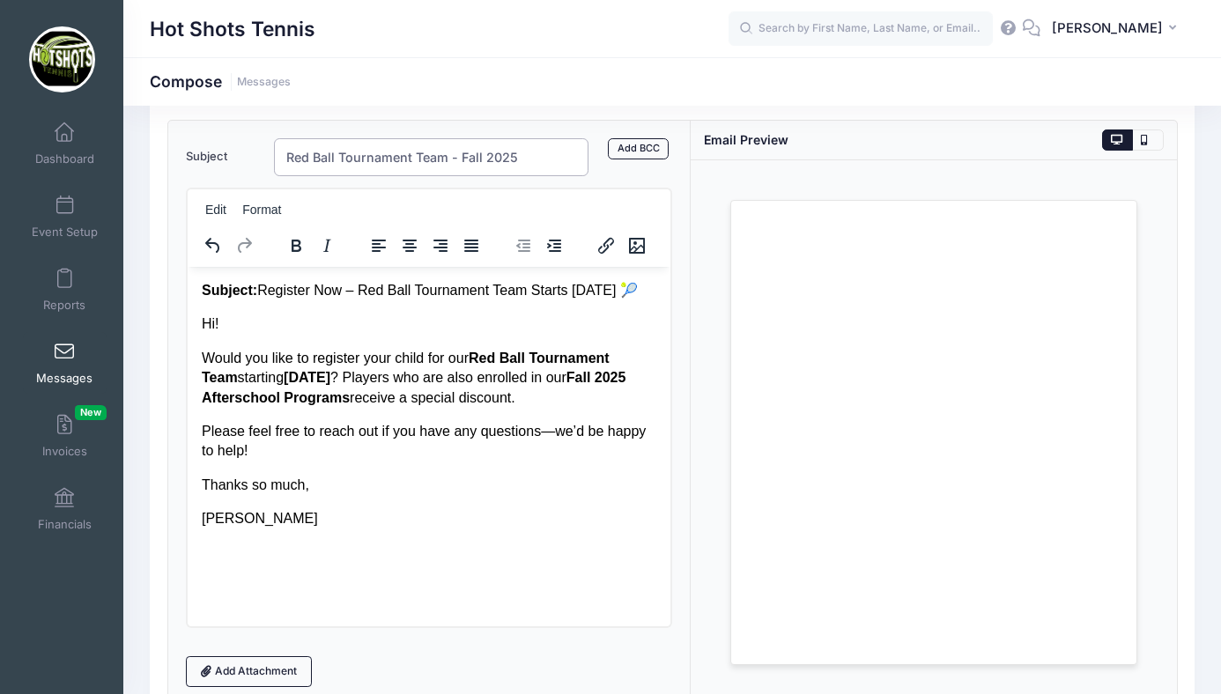
type input "Red Ball Tournament Team - Fall 2025"
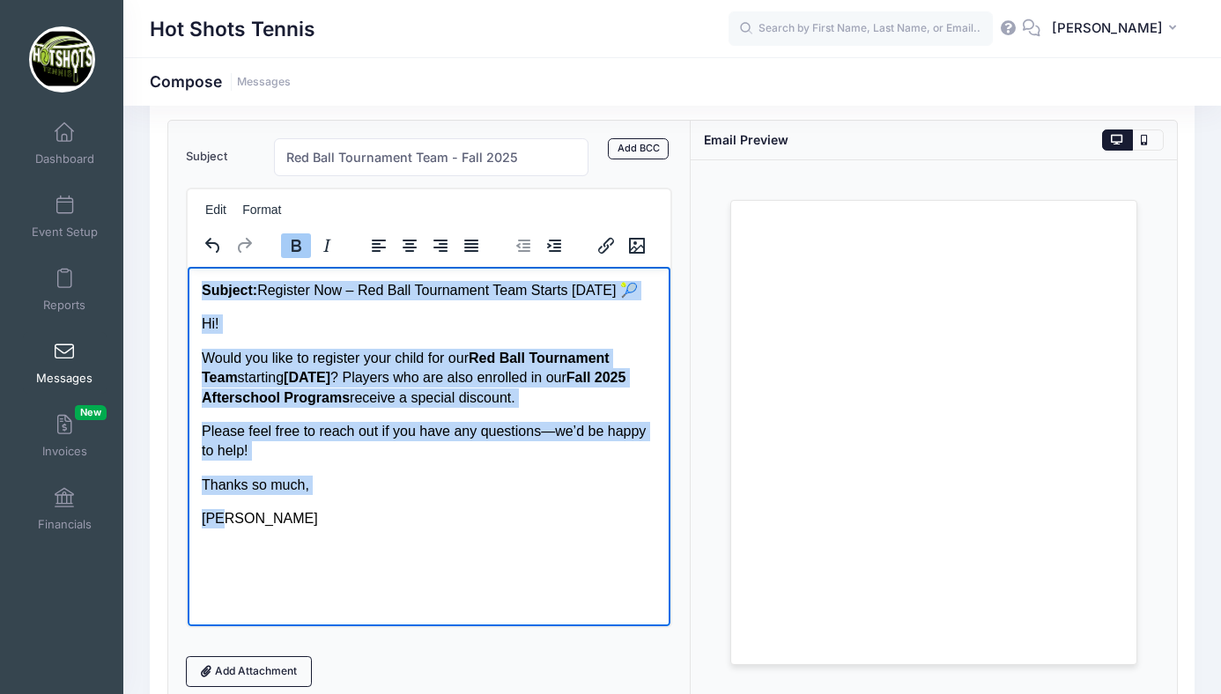
drag, startPoint x: 200, startPoint y: 290, endPoint x: 328, endPoint y: 516, distance: 260.0
click at [328, 516] on body "Subject: Register Now – Red Ball Tournament Team Starts Sept 6 🎾 Hi! Would you …" at bounding box center [428, 404] width 455 height 248
copy body "Subject: Register Now – Red Ball Tournament Team Starts Sept 6 🎾 Hi! Would you …"
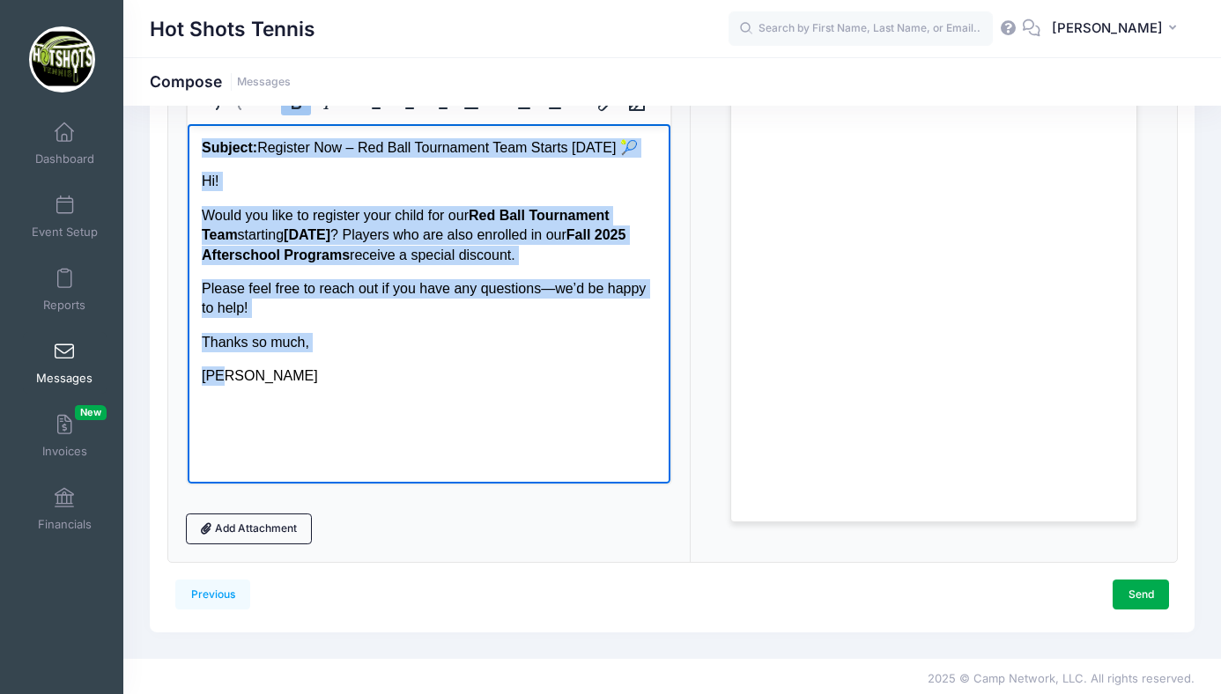
scroll to position [233, 0]
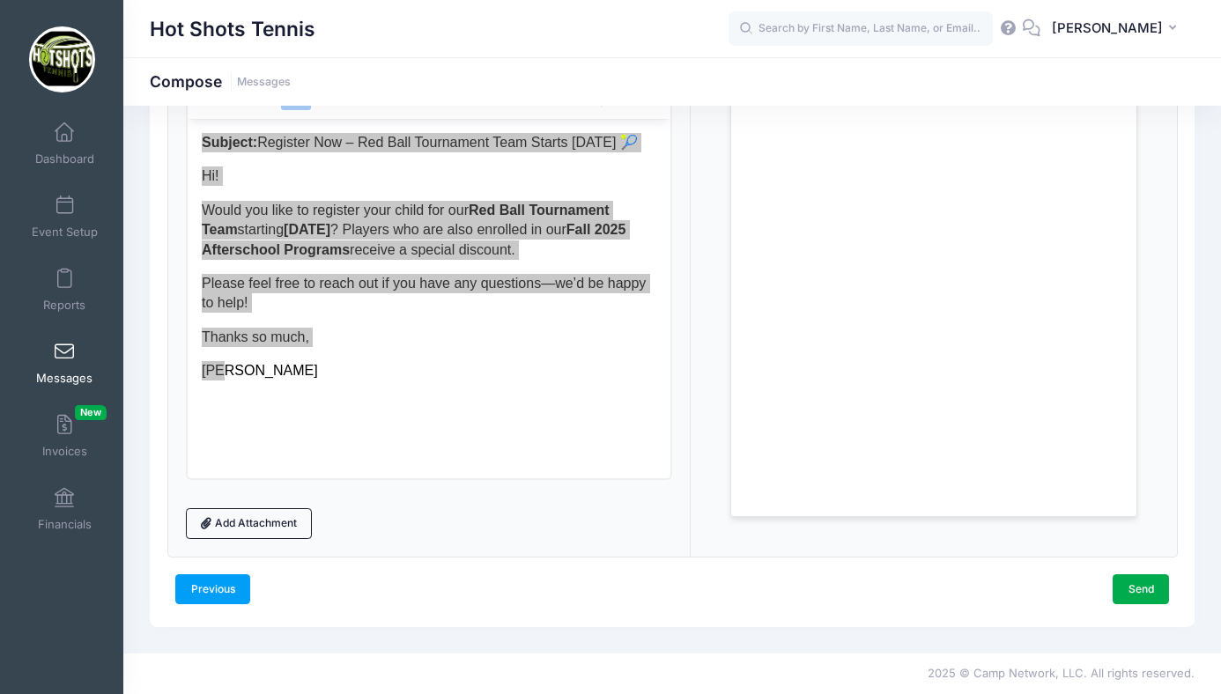
click at [219, 586] on link "Previous" at bounding box center [212, 590] width 75 height 30
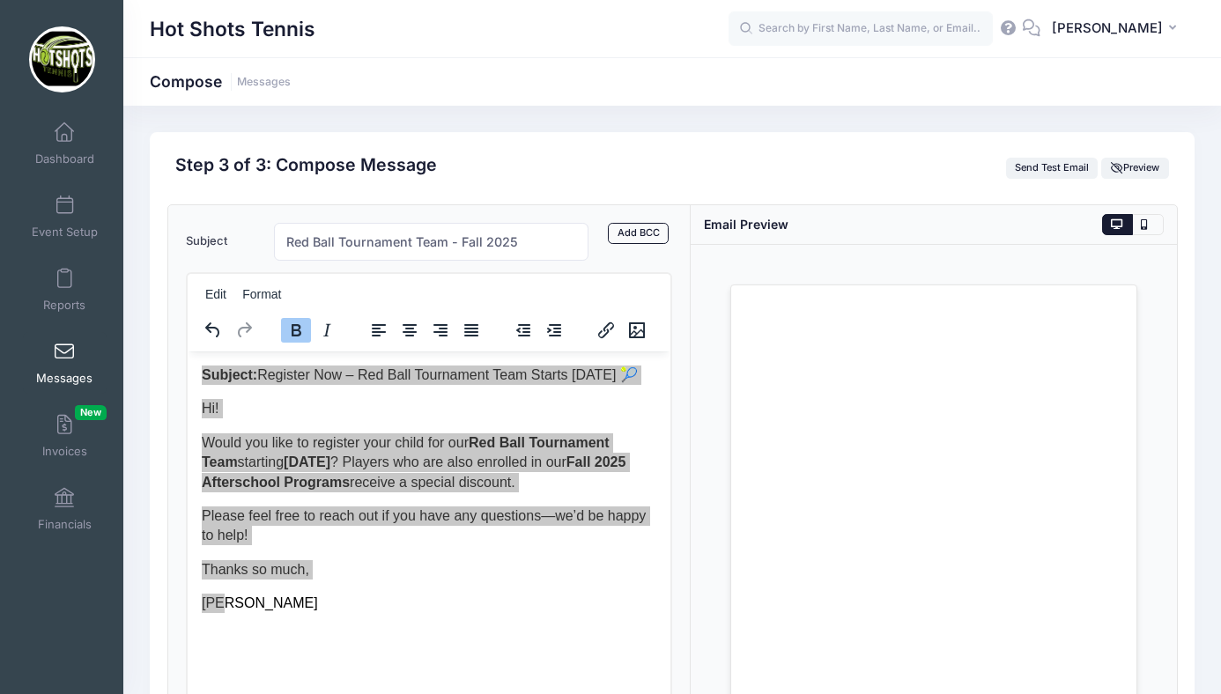
select select "50"
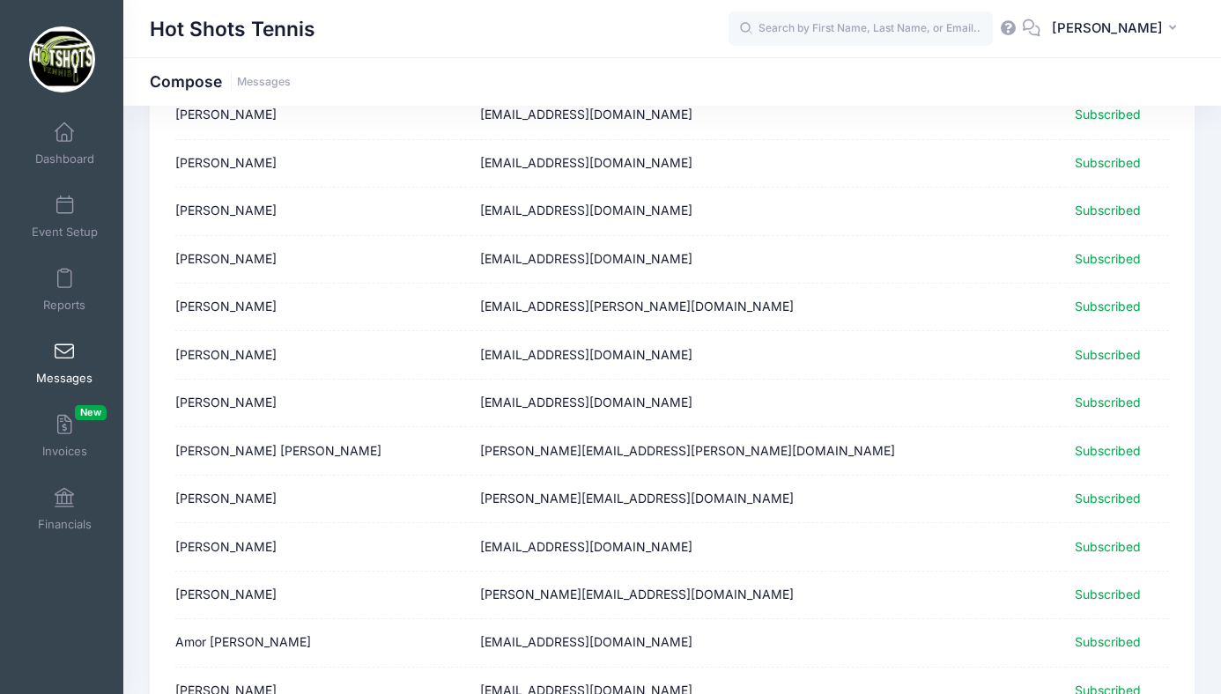
scroll to position [624, 0]
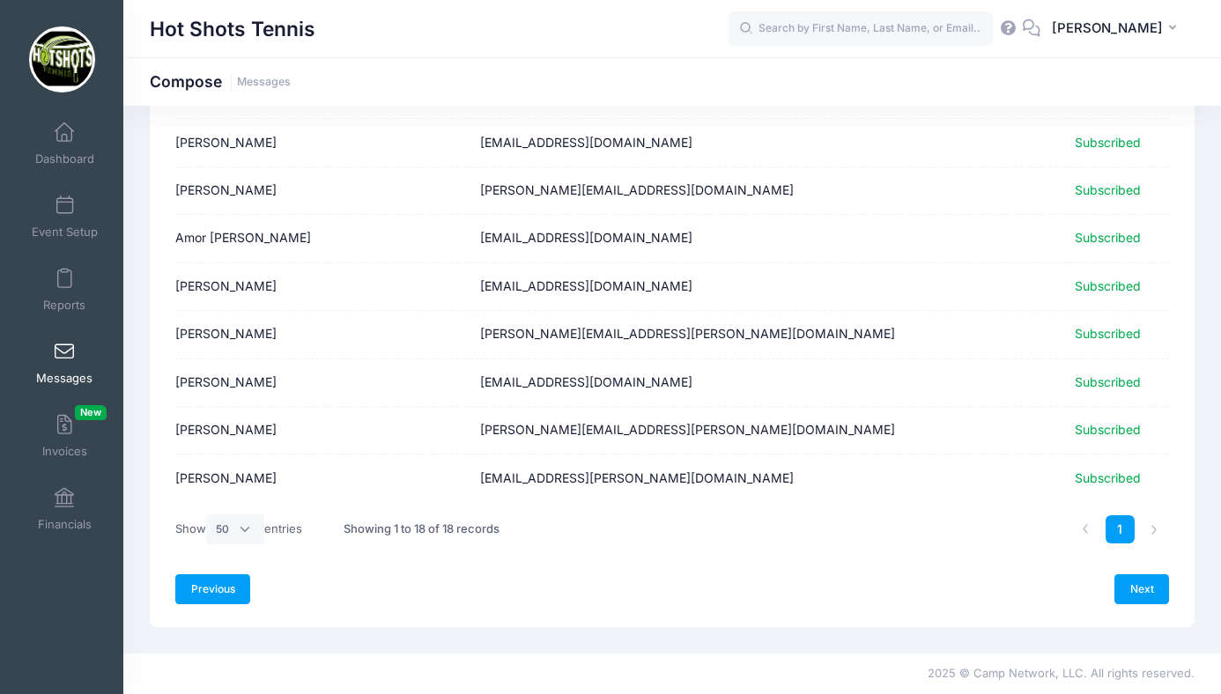
click at [223, 583] on link "Previous" at bounding box center [212, 590] width 75 height 30
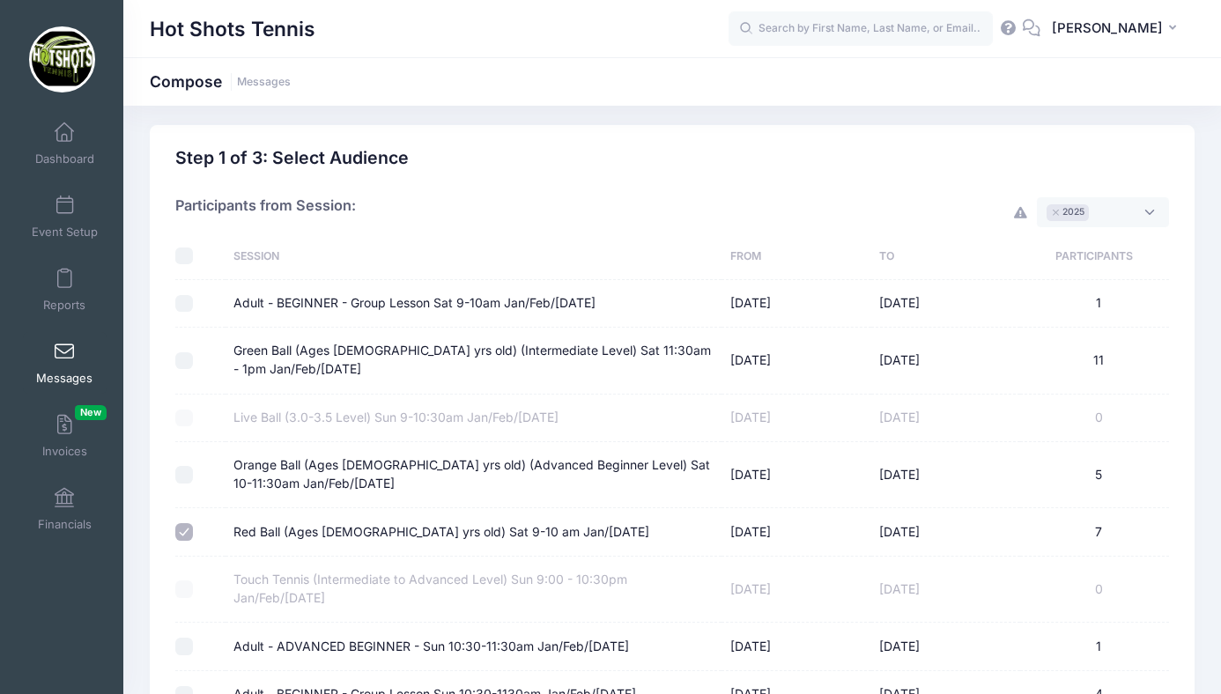
scroll to position [0, 0]
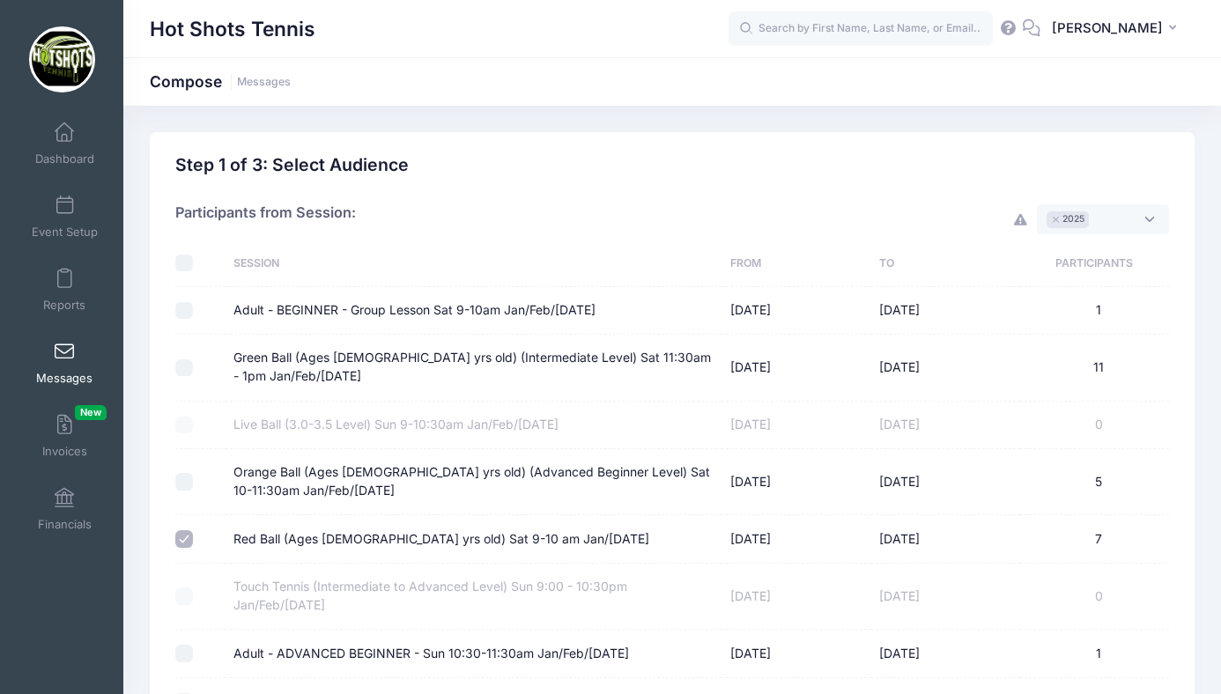
click at [1104, 217] on span "× 2025" at bounding box center [1103, 219] width 132 height 30
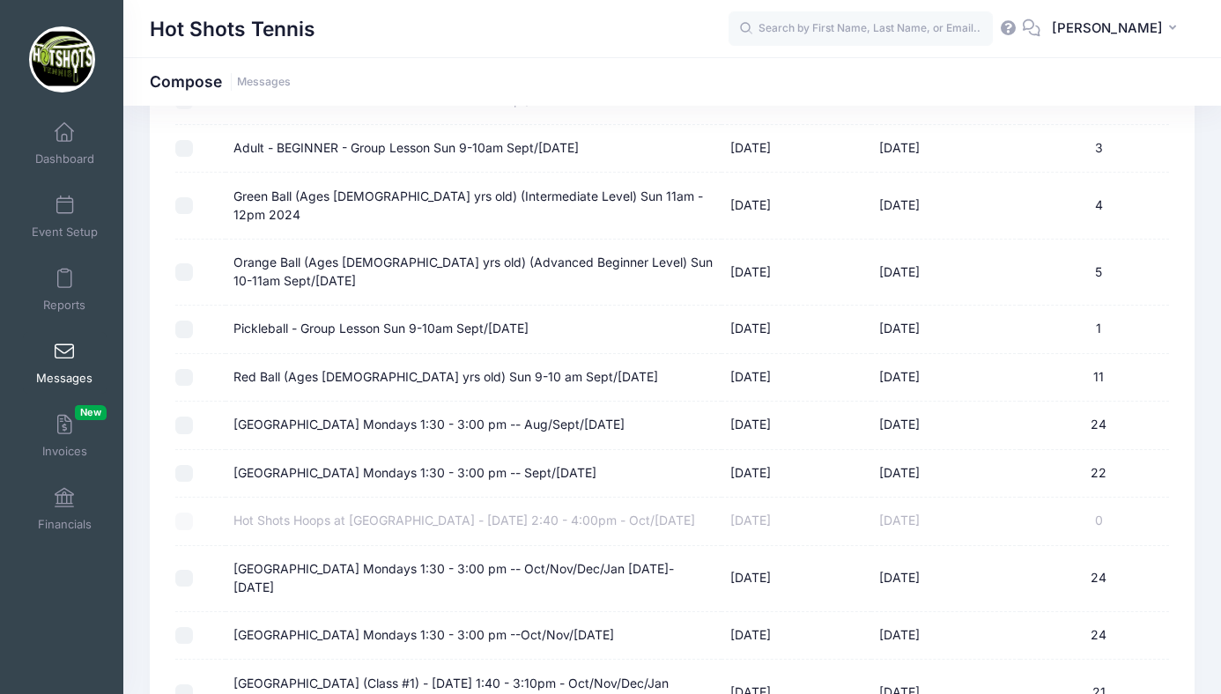
scroll to position [3469, 0]
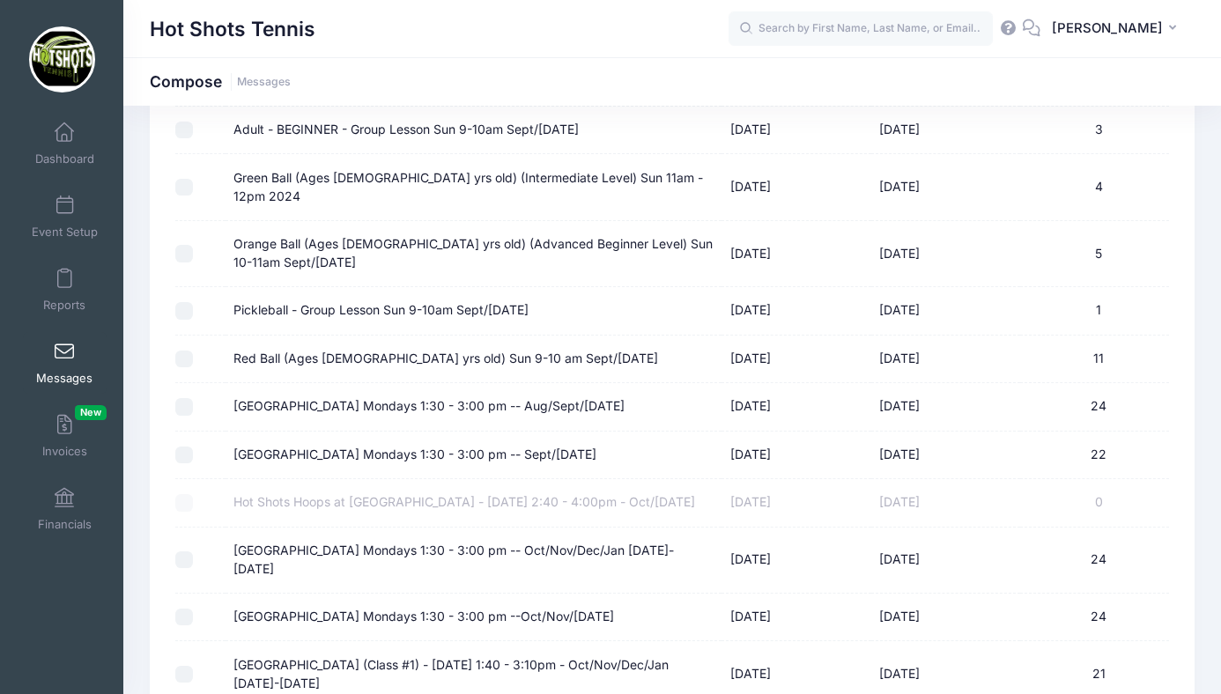
click at [511, 368] on label "Red Ball (Ages 5-6 yrs old) Sun 9-10 am Sept/Oct 2024" at bounding box center [446, 359] width 425 height 19
click at [193, 368] on input "Red Ball (Ages 5-6 yrs old) Sun 9-10 am Sept/Oct 2024" at bounding box center [184, 360] width 18 height 18
checkbox input "true"
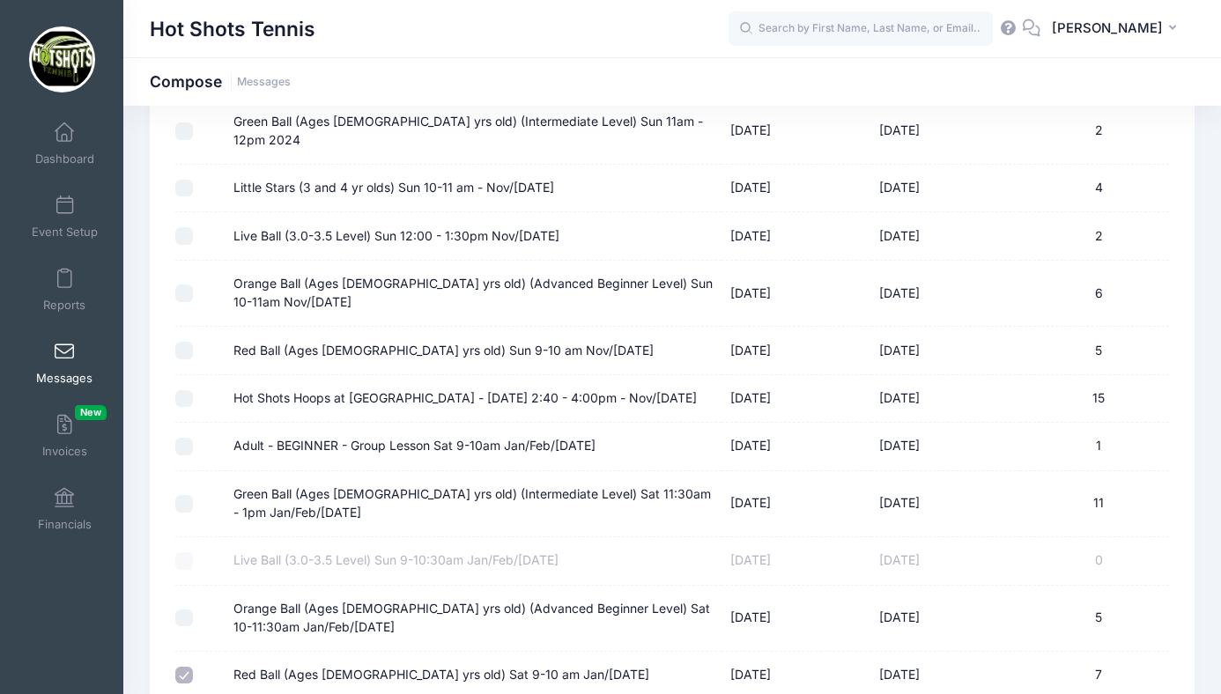
scroll to position [4682, 0]
click at [545, 360] on label "Red Ball (Ages 5-6 yrs old) Sun 9-10 am Nov/Dec 2024" at bounding box center [444, 350] width 420 height 19
click at [193, 359] on input "Red Ball (Ages 5-6 yrs old) Sun 9-10 am Nov/Dec 2024" at bounding box center [184, 350] width 18 height 18
checkbox input "true"
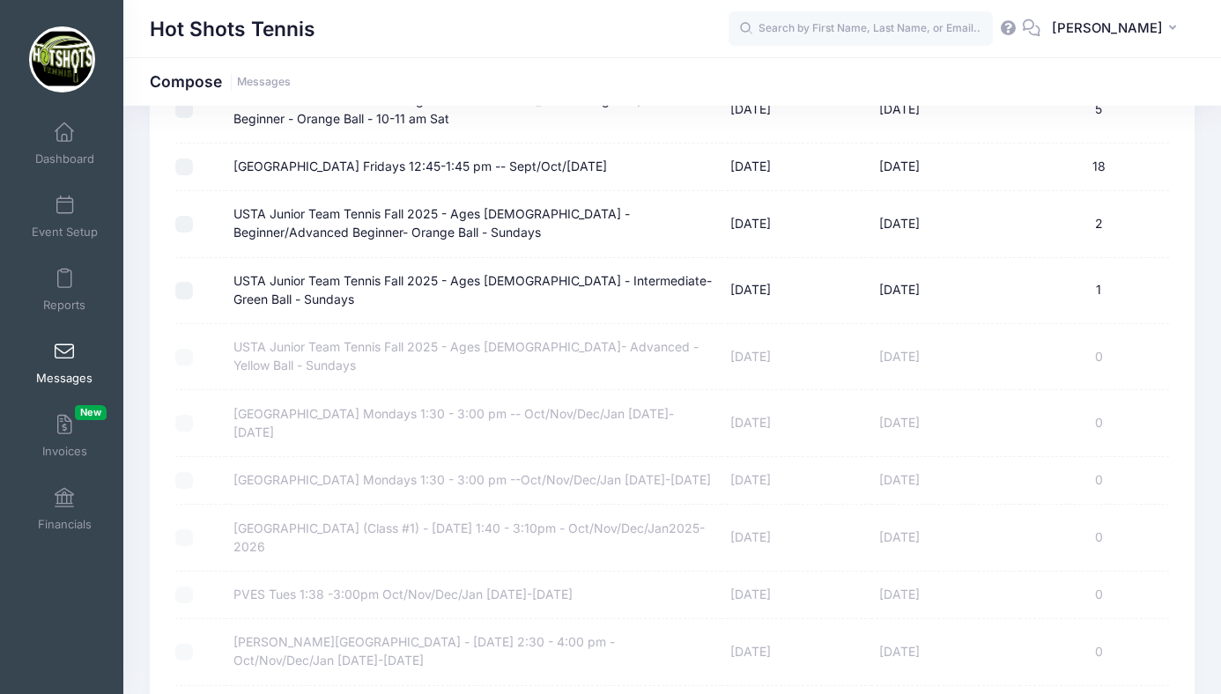
scroll to position [7706, 0]
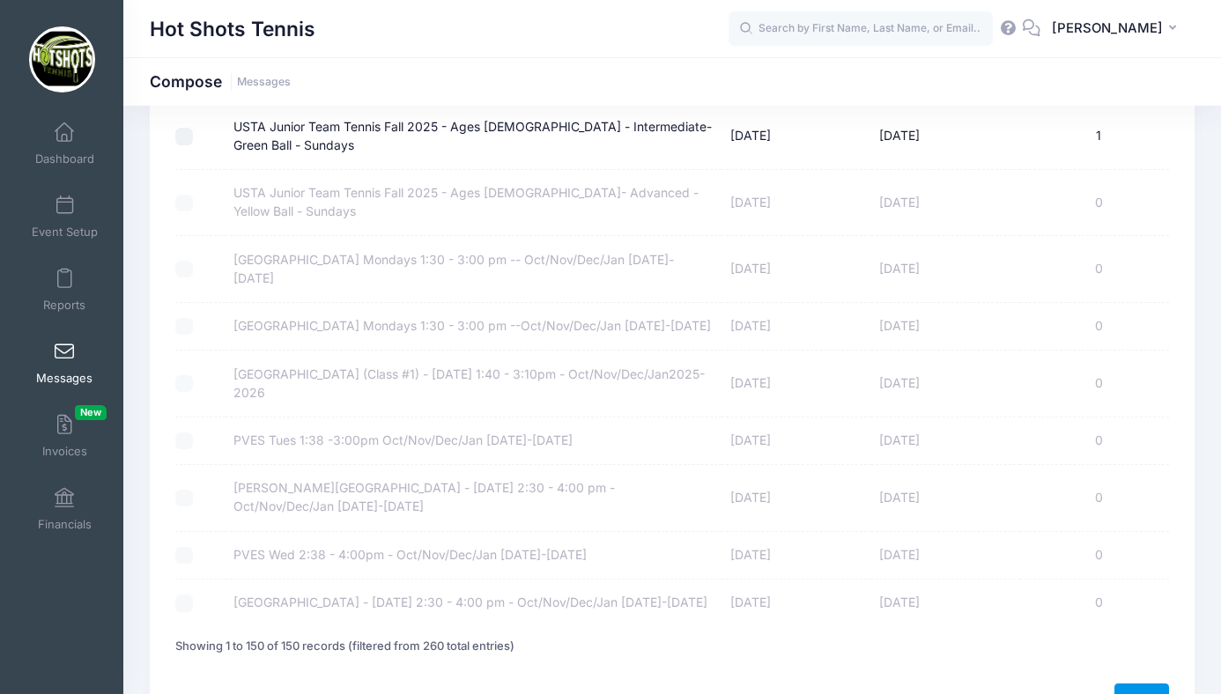
click at [1137, 684] on link "Next" at bounding box center [1142, 699] width 55 height 30
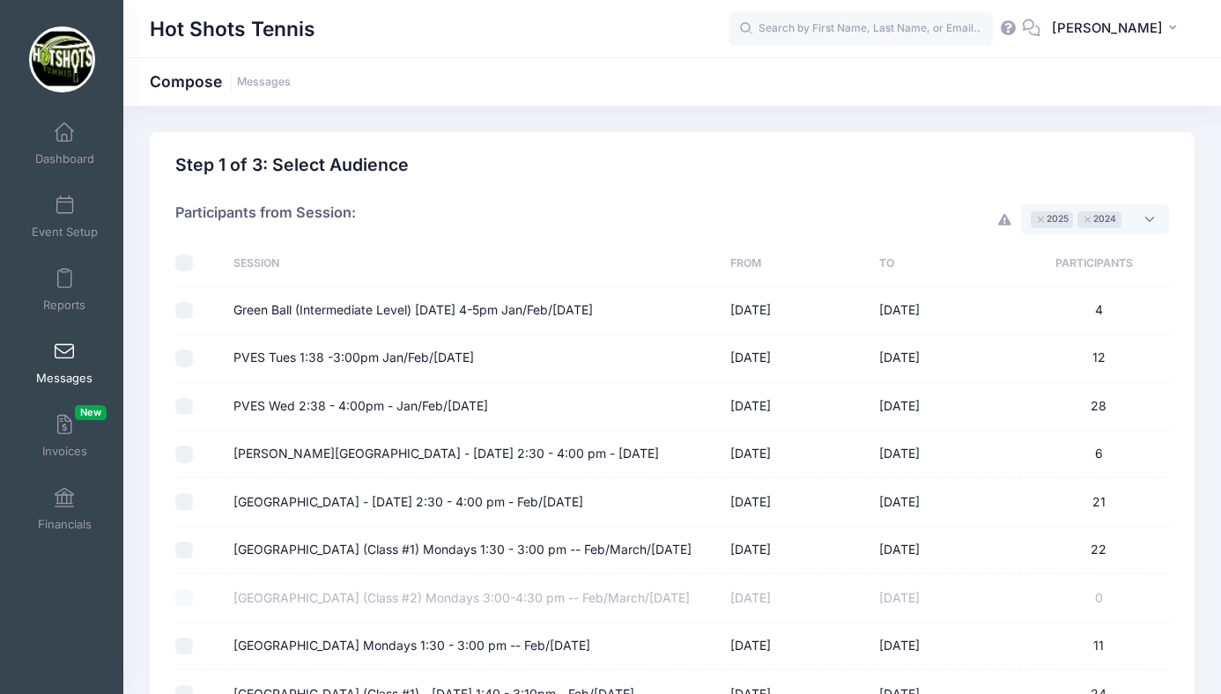
select select "50"
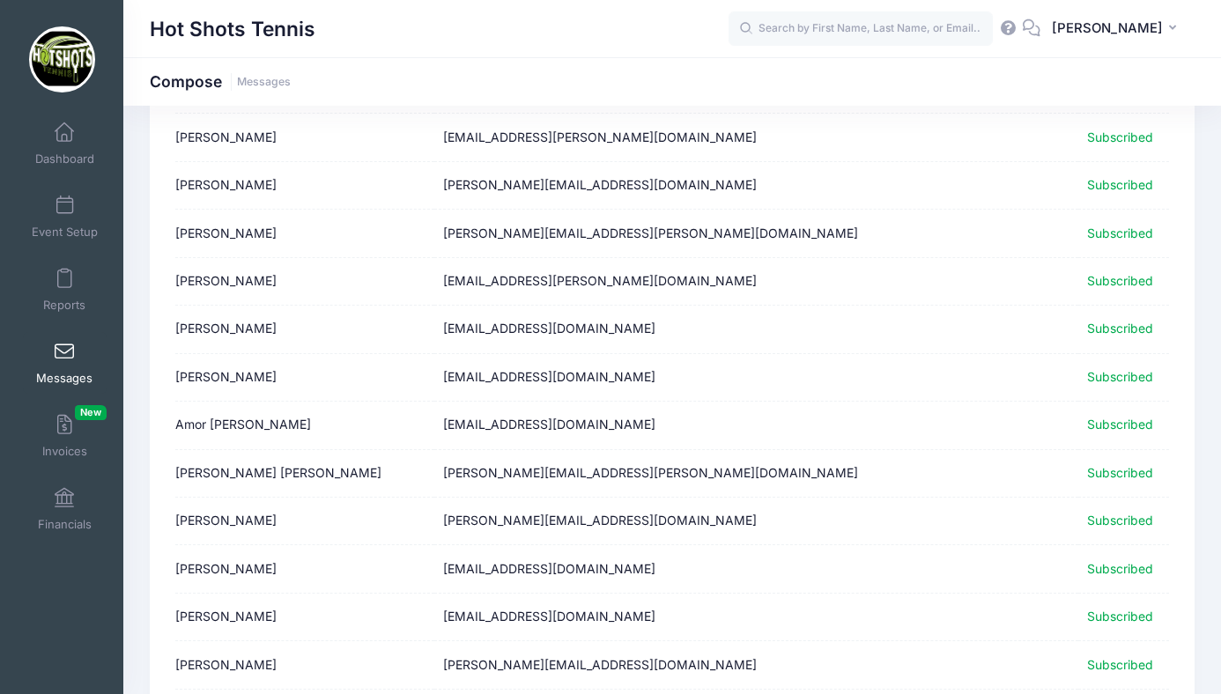
scroll to position [1391, 0]
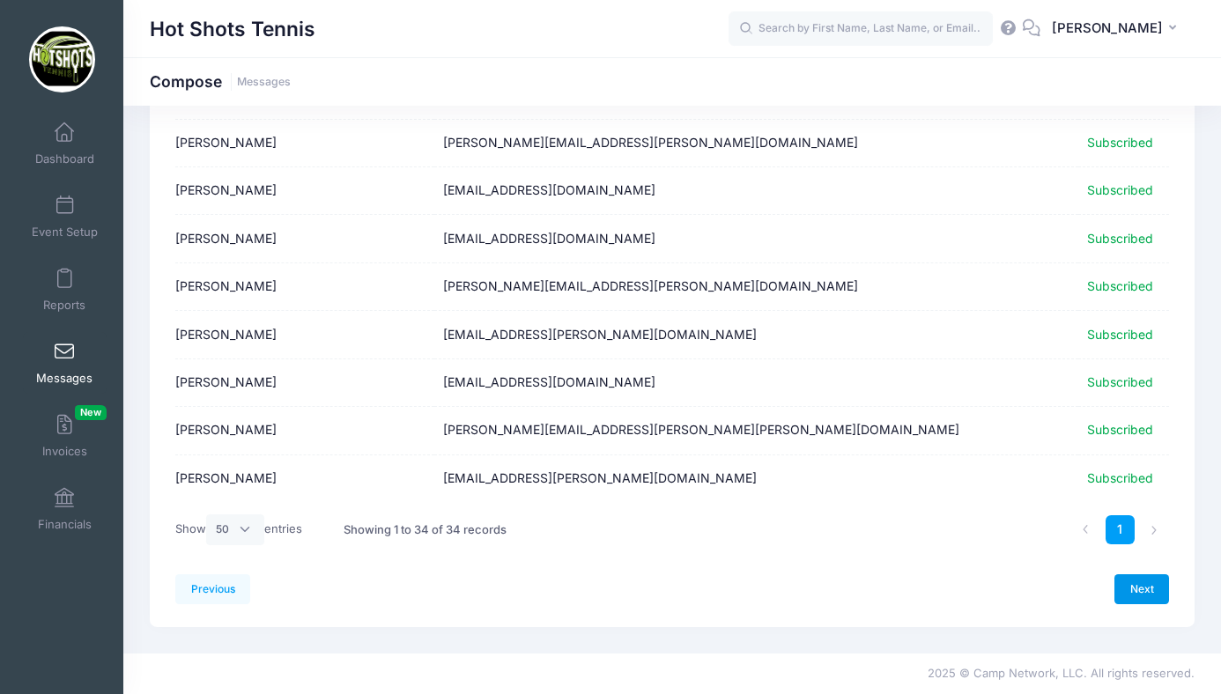
click at [1136, 582] on link "Next" at bounding box center [1142, 590] width 55 height 30
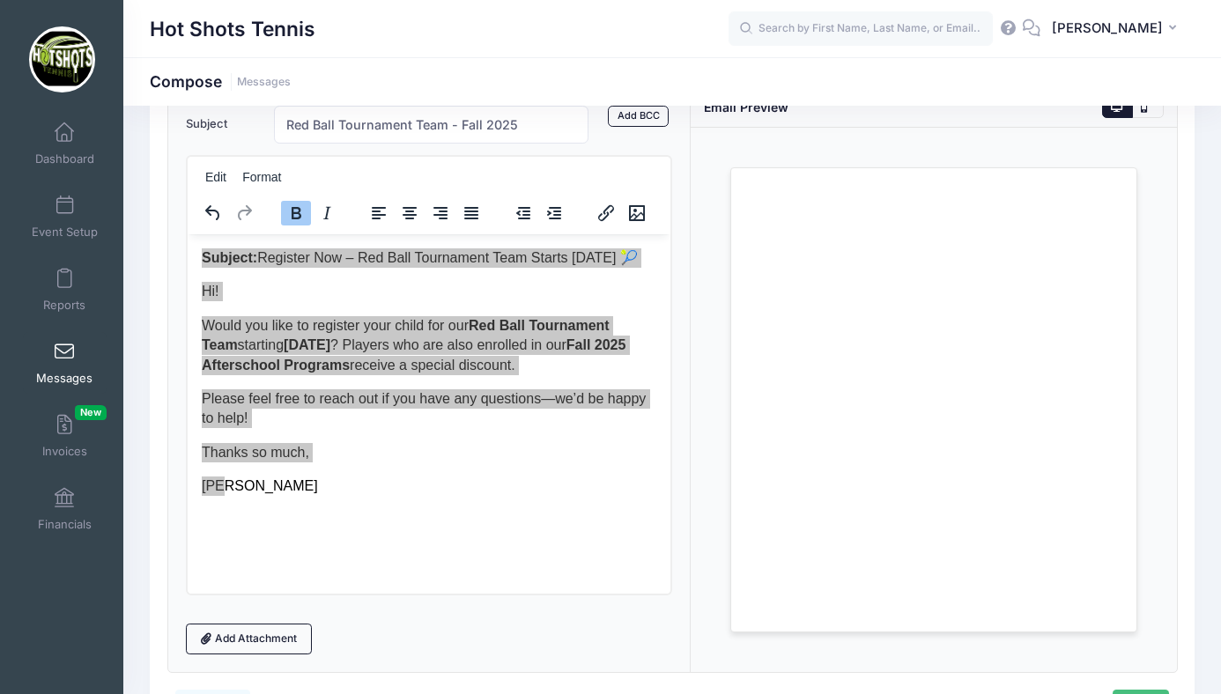
scroll to position [0, 0]
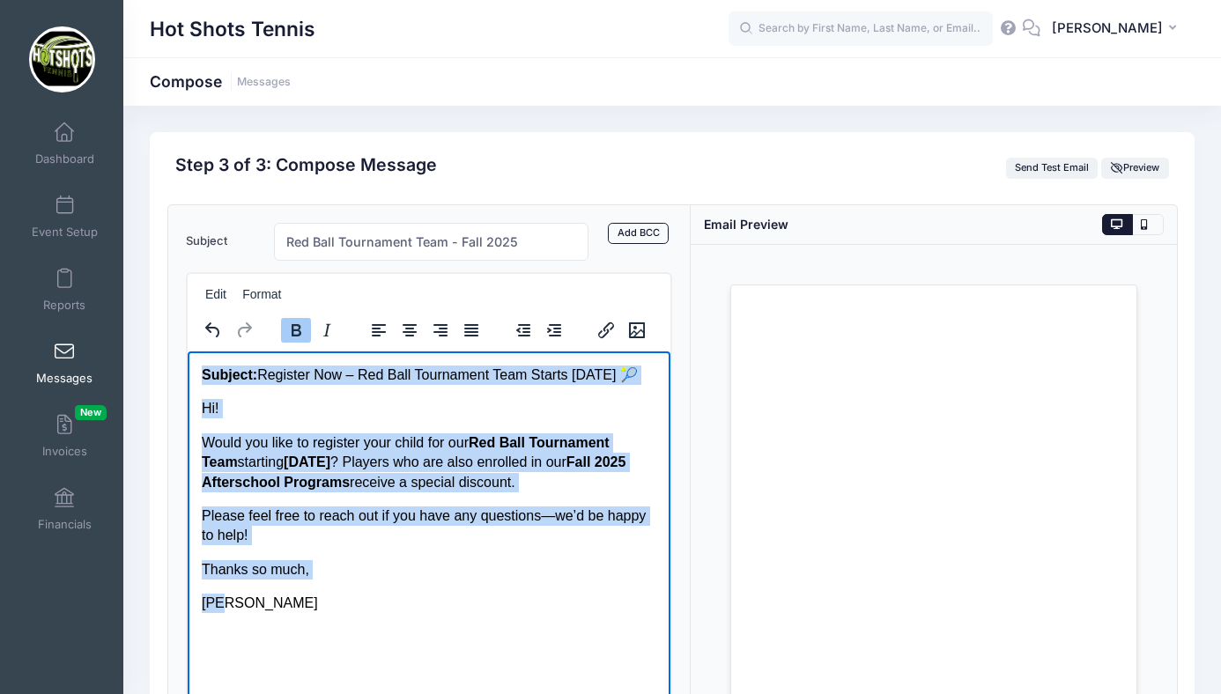
click at [424, 571] on p "Thanks so much," at bounding box center [428, 569] width 455 height 19
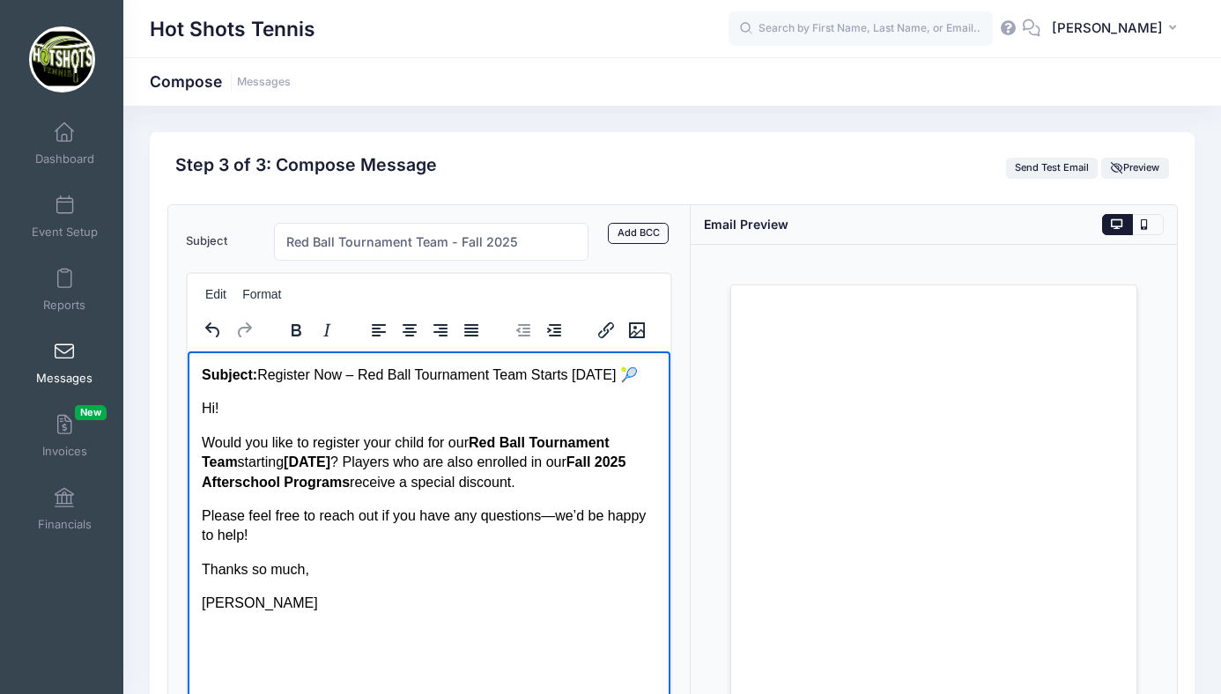
scroll to position [233, 0]
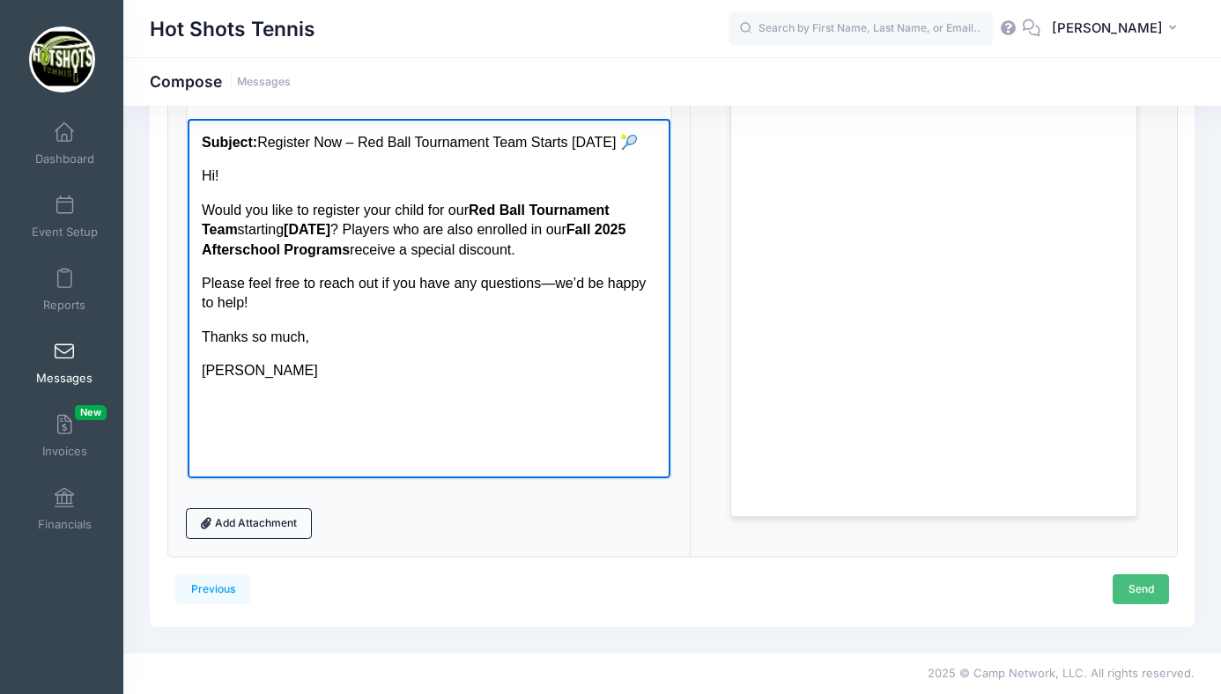
click at [1136, 585] on link "Send" at bounding box center [1141, 590] width 56 height 30
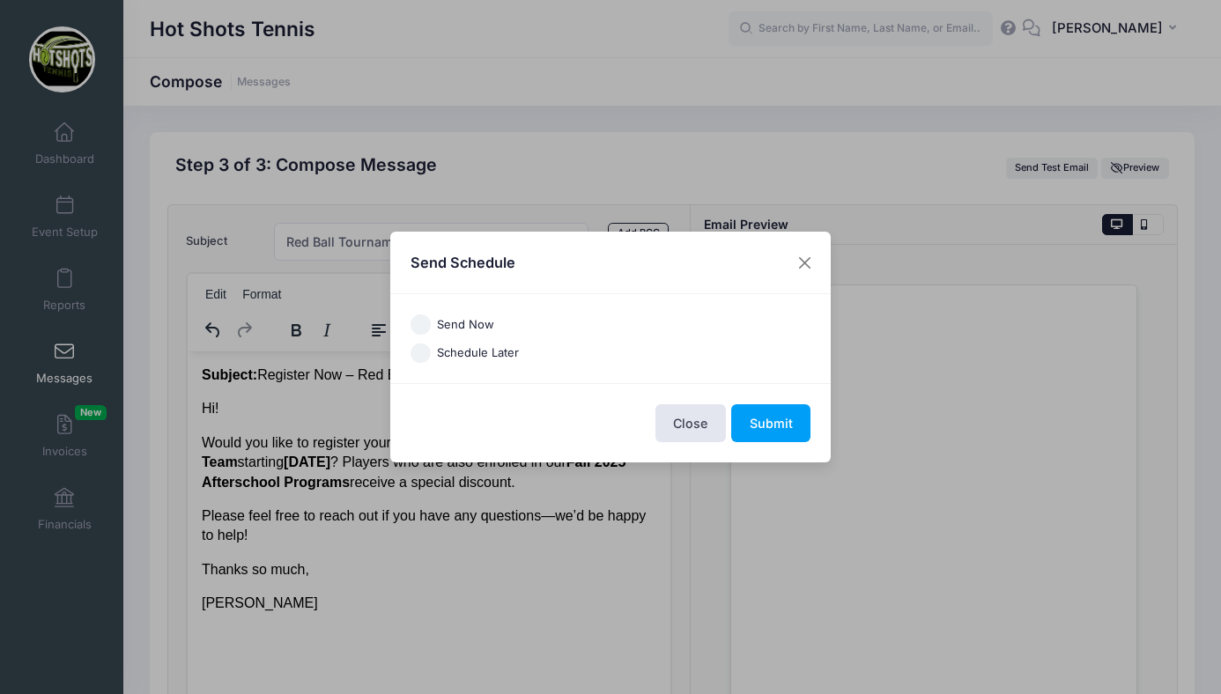
click at [419, 323] on input "Send Now" at bounding box center [421, 325] width 20 height 20
radio input "true"
click at [759, 423] on button "Submit" at bounding box center [770, 423] width 79 height 38
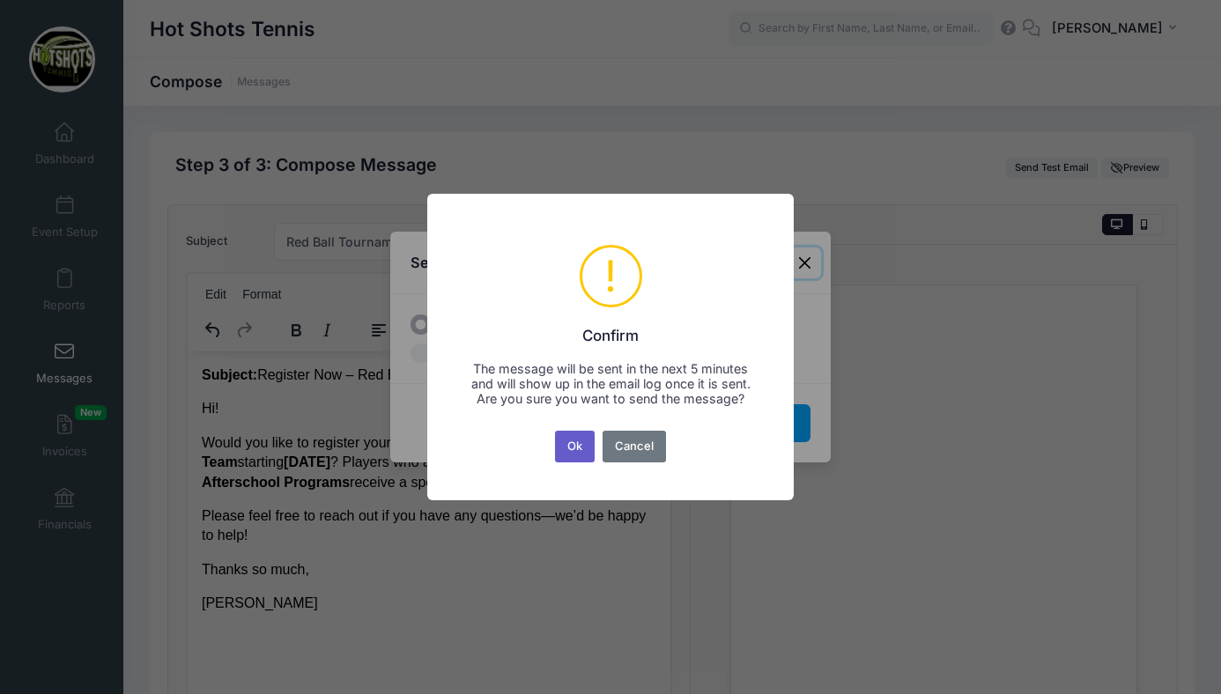
click at [575, 450] on button "Ok" at bounding box center [575, 447] width 41 height 32
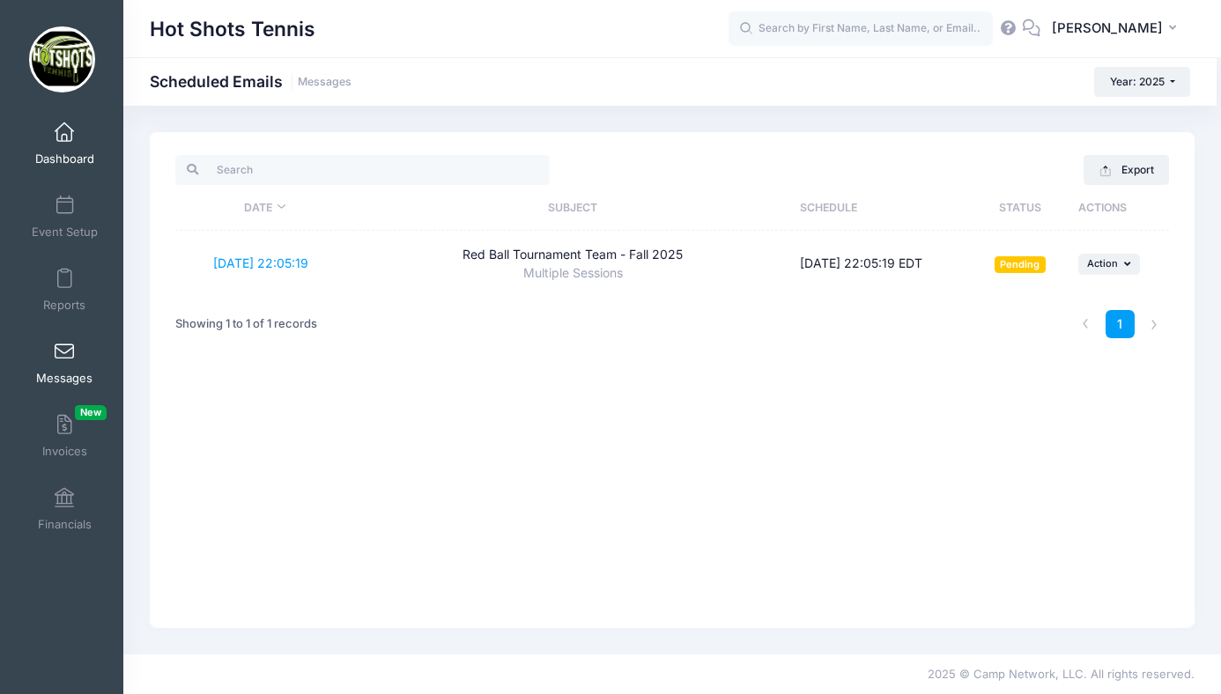
click at [64, 130] on span at bounding box center [64, 132] width 0 height 19
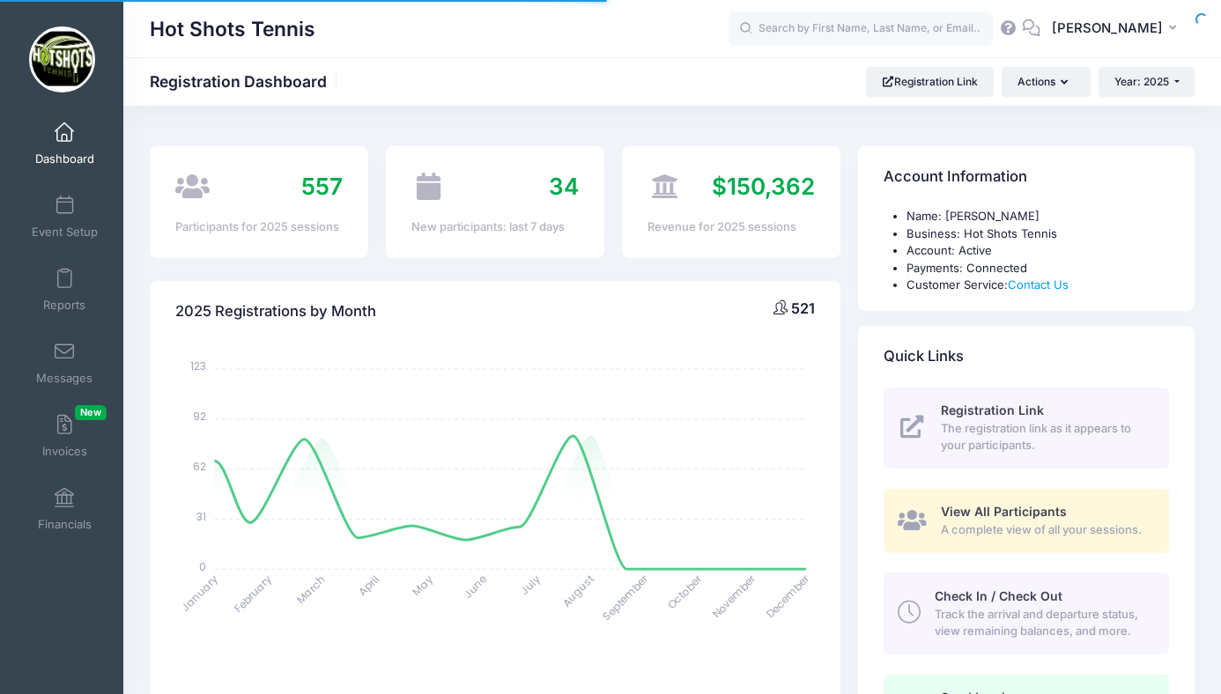
select select
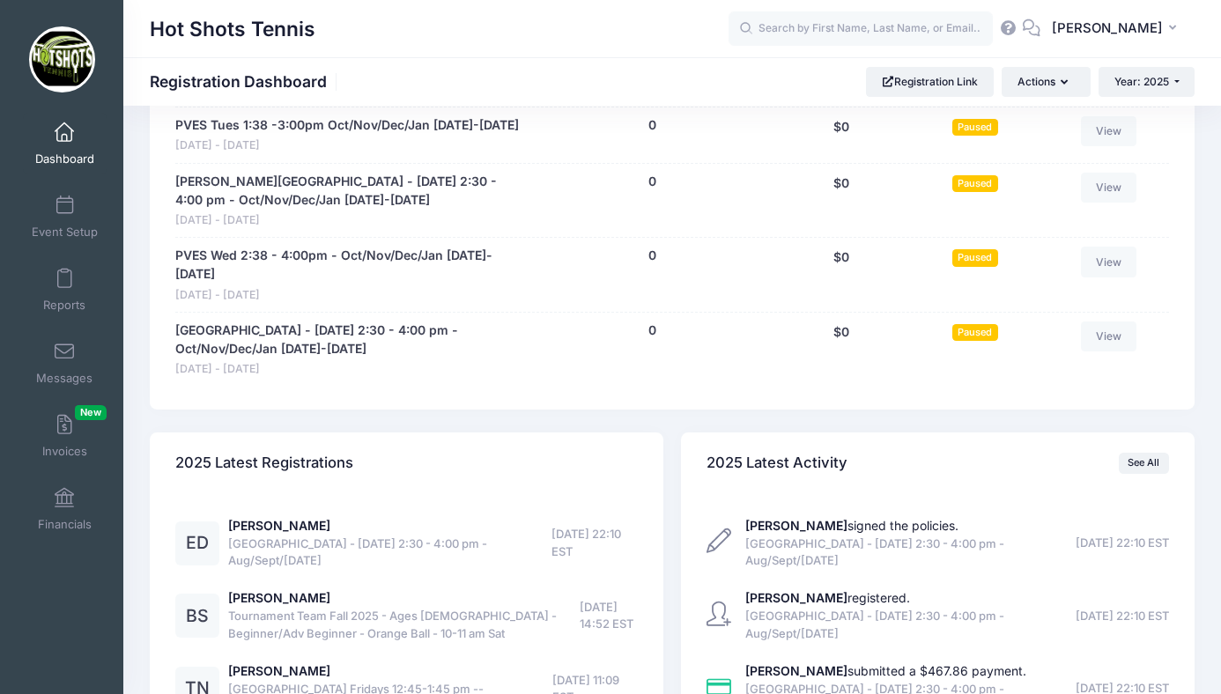
scroll to position [5269, 0]
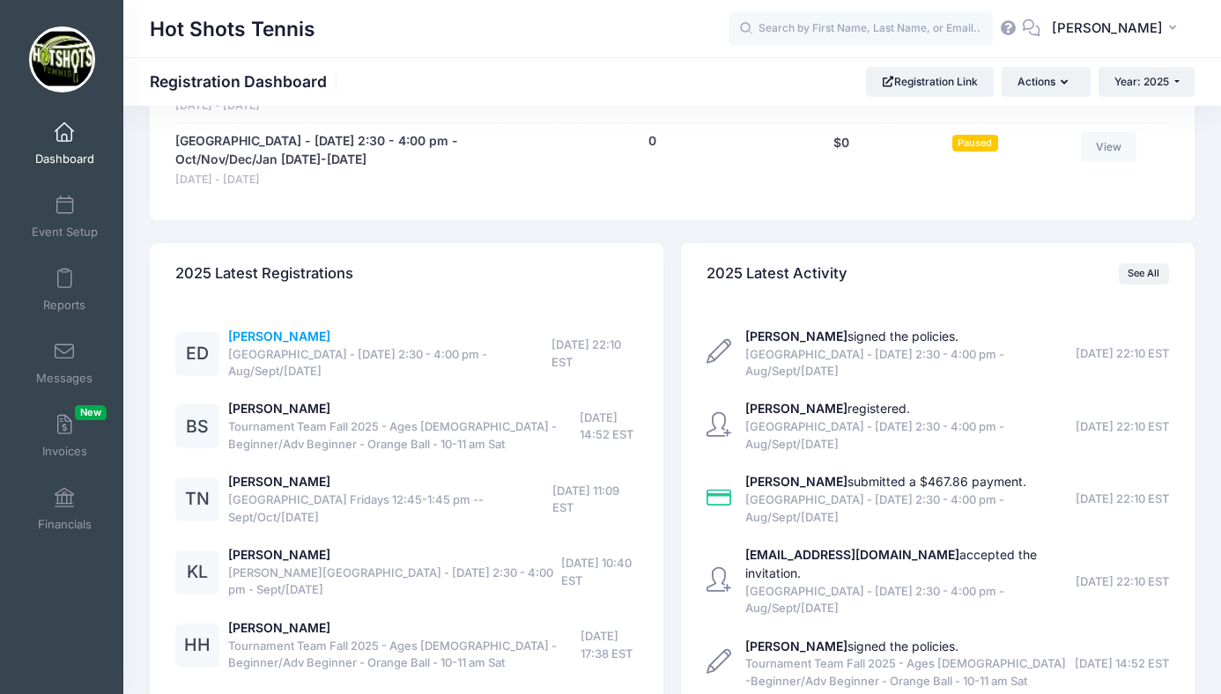
click at [277, 329] on link "[PERSON_NAME]" at bounding box center [279, 336] width 102 height 15
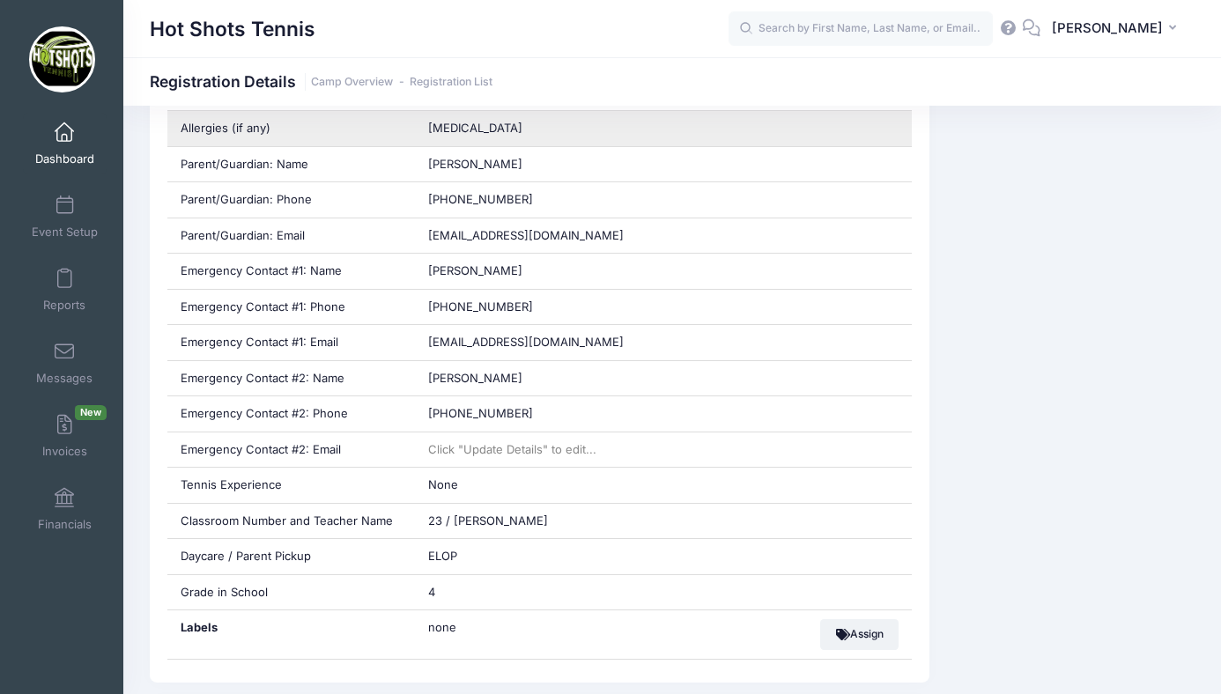
scroll to position [836, 0]
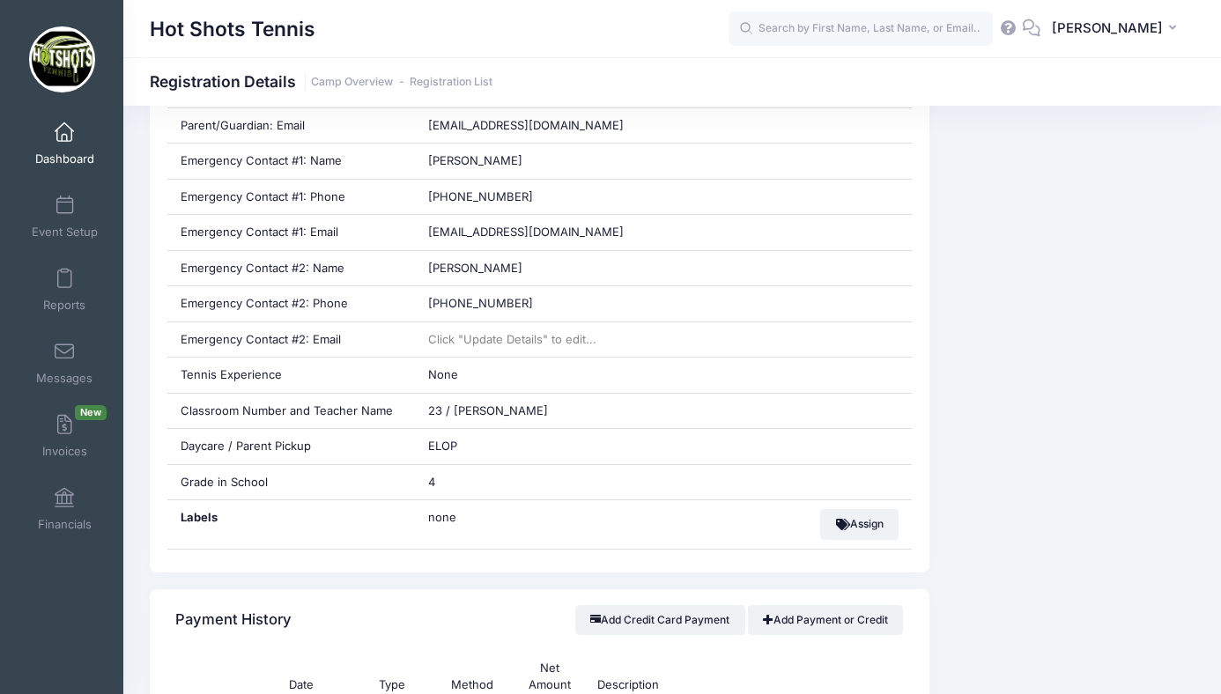
click at [60, 145] on link "Dashboard" at bounding box center [65, 144] width 84 height 62
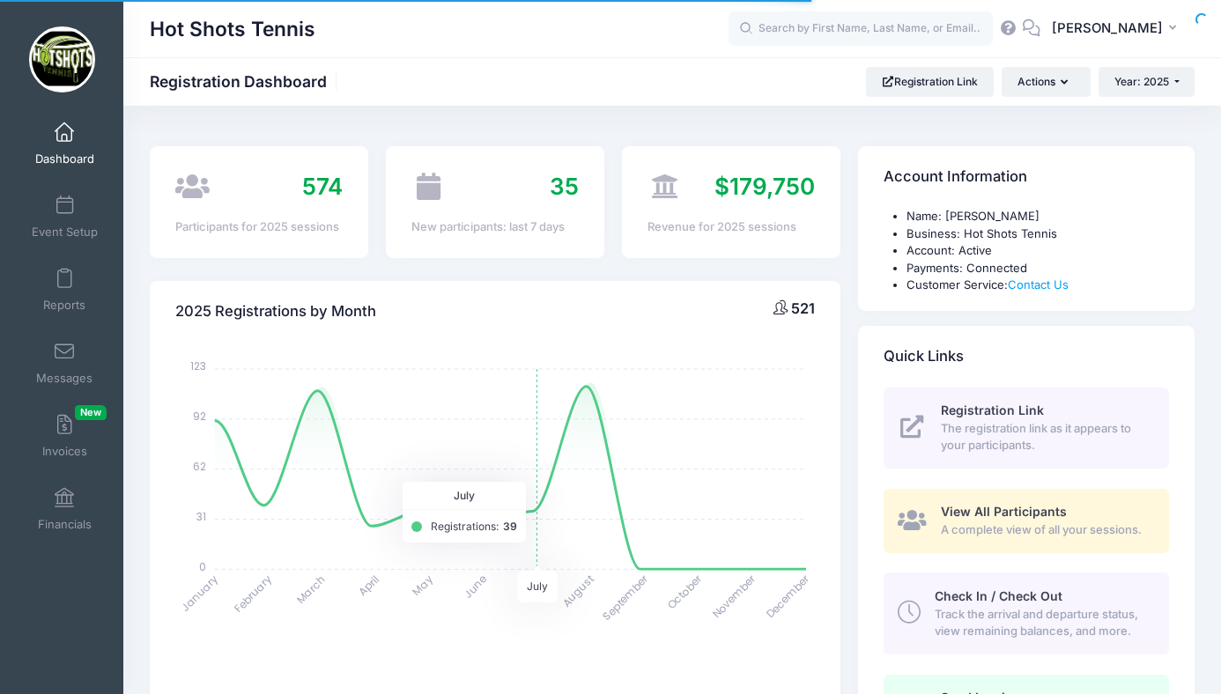
select select
